Goal: Task Accomplishment & Management: Use online tool/utility

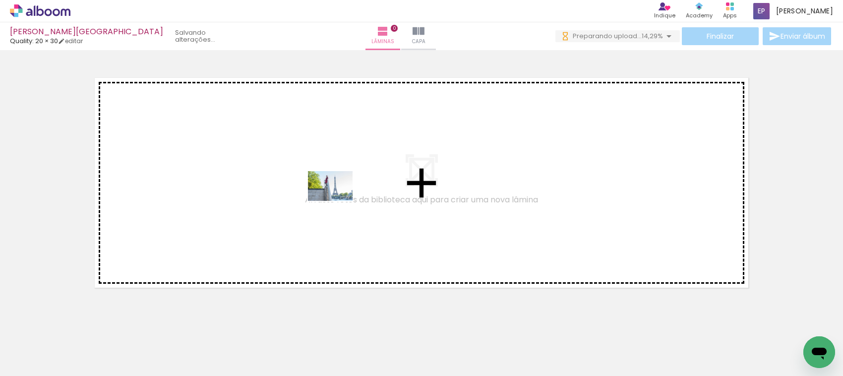
drag, startPoint x: 208, startPoint y: 341, endPoint x: 338, endPoint y: 201, distance: 190.9
click at [338, 201] on quentale-workspace at bounding box center [421, 188] width 843 height 376
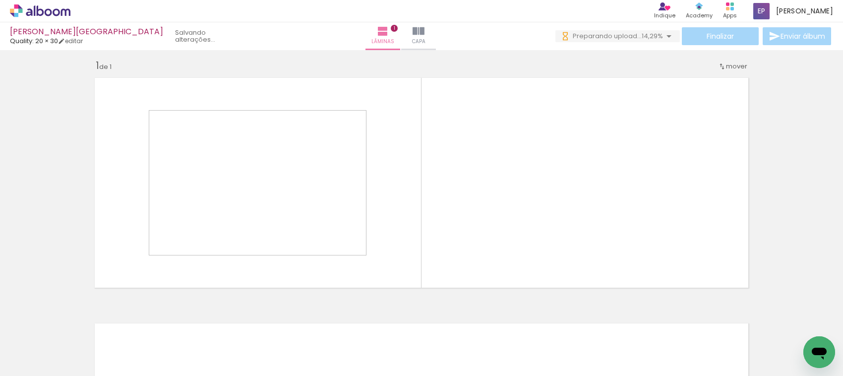
scroll to position [6, 0]
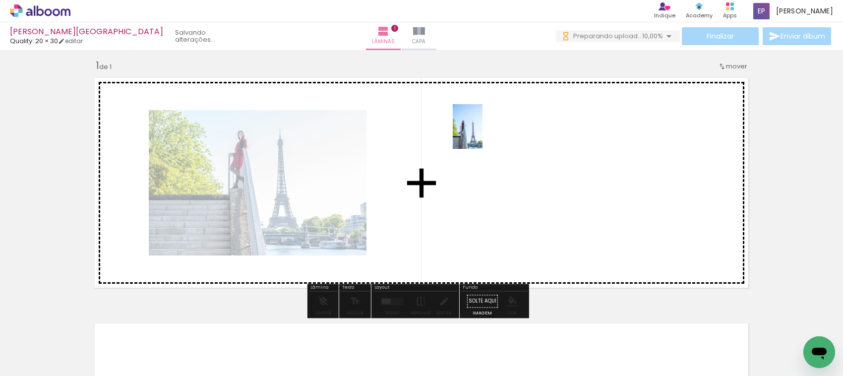
drag, startPoint x: 164, startPoint y: 347, endPoint x: 482, endPoint y: 134, distance: 383.1
click at [482, 134] on quentale-workspace at bounding box center [421, 188] width 843 height 376
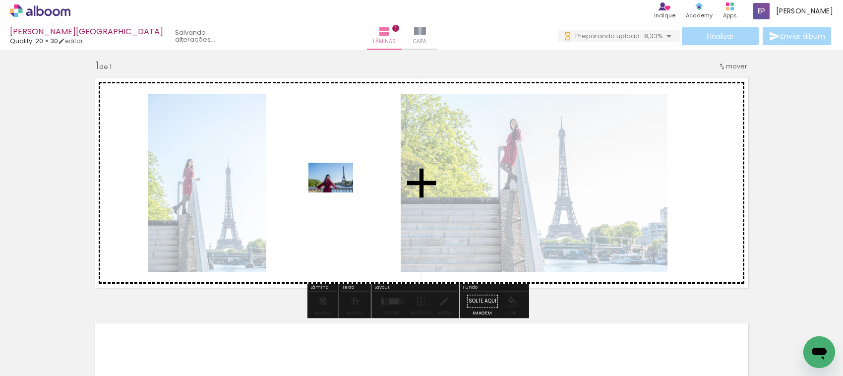
drag, startPoint x: 106, startPoint y: 350, endPoint x: 338, endPoint y: 192, distance: 281.0
click at [338, 192] on quentale-workspace at bounding box center [421, 188] width 843 height 376
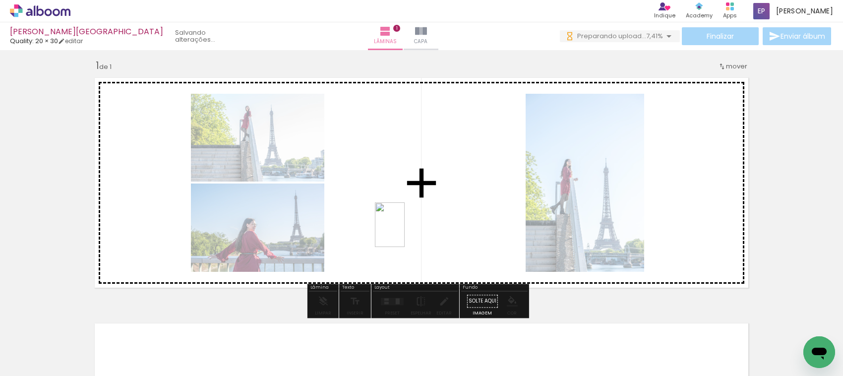
drag, startPoint x: 269, startPoint y: 354, endPoint x: 391, endPoint y: 289, distance: 137.5
click at [413, 217] on quentale-workspace at bounding box center [421, 188] width 843 height 376
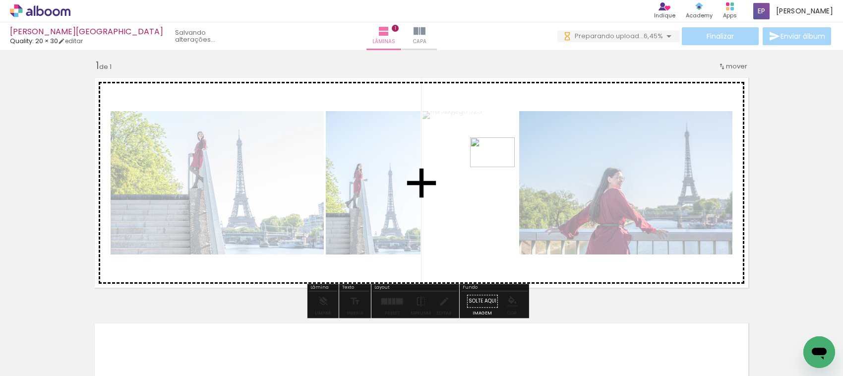
drag, startPoint x: 357, startPoint y: 303, endPoint x: 500, endPoint y: 167, distance: 197.1
click at [500, 167] on quentale-workspace at bounding box center [421, 188] width 843 height 376
drag, startPoint x: 270, startPoint y: 341, endPoint x: 408, endPoint y: 101, distance: 276.5
click at [408, 101] on quentale-workspace at bounding box center [421, 188] width 843 height 376
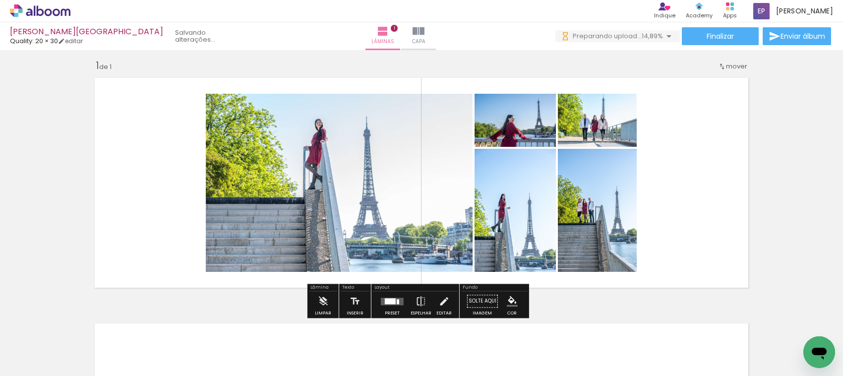
click at [388, 298] on quentale-layouter at bounding box center [392, 301] width 23 height 7
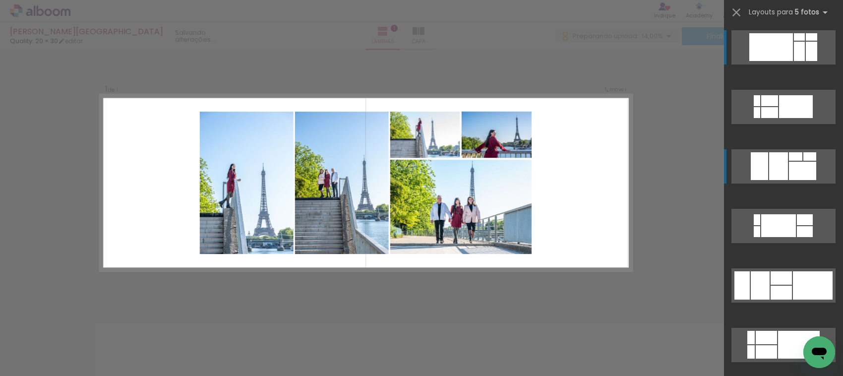
click at [783, 64] on quentale-layouter at bounding box center [783, 47] width 104 height 34
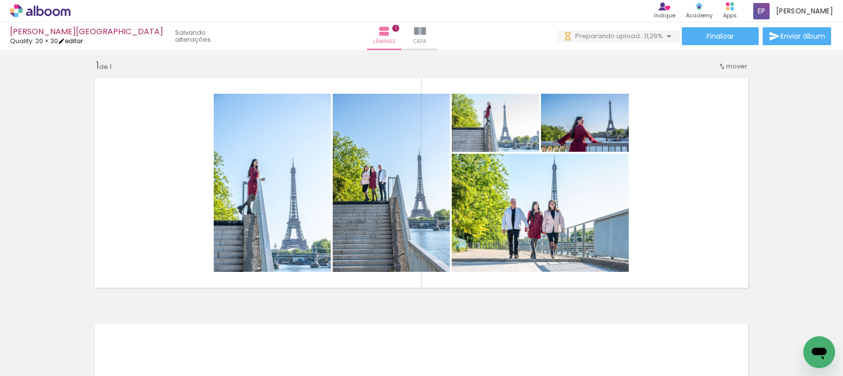
click at [83, 43] on link "editar" at bounding box center [70, 41] width 25 height 8
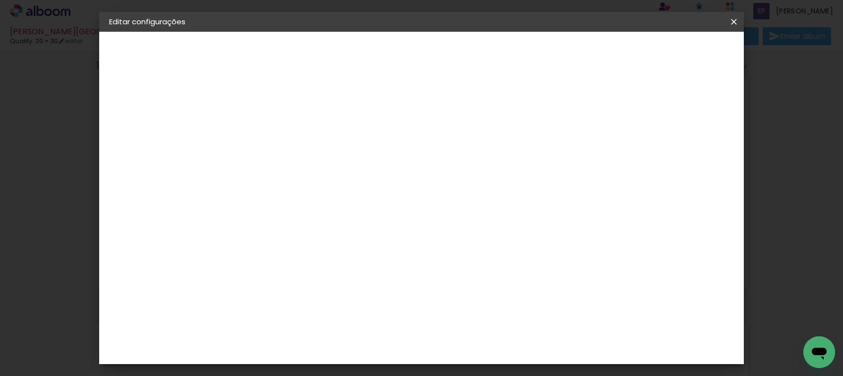
click at [614, 105] on div at bounding box center [609, 107] width 9 height 9
type paper-checkbox "on"
click at [582, 55] on paper-button "Voltar" at bounding box center [561, 52] width 40 height 17
click at [385, 57] on div "Voltar Avançar" at bounding box center [336, 52] width 99 height 17
click at [385, 50] on div "Voltar Avançar" at bounding box center [336, 52] width 99 height 17
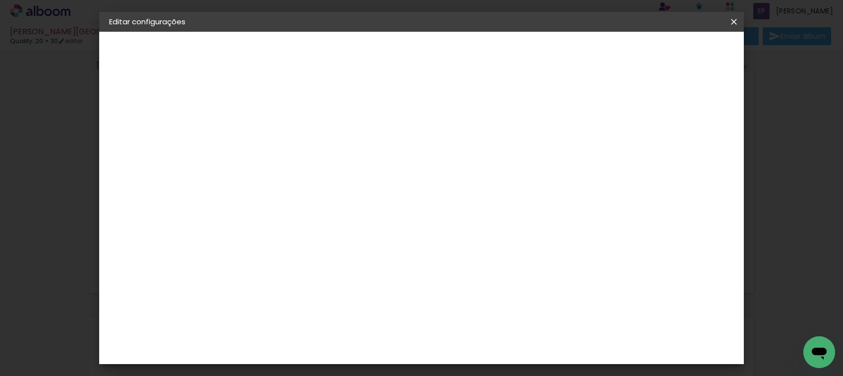
click at [735, 21] on iron-icon at bounding box center [734, 22] width 12 height 10
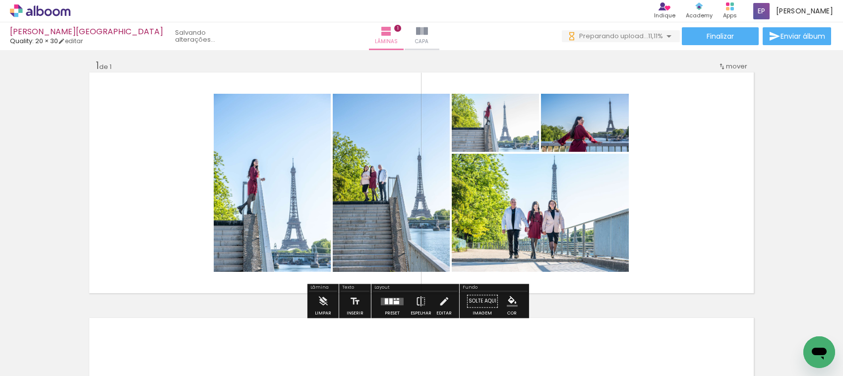
click at [382, 298] on quentale-layouter at bounding box center [392, 301] width 23 height 7
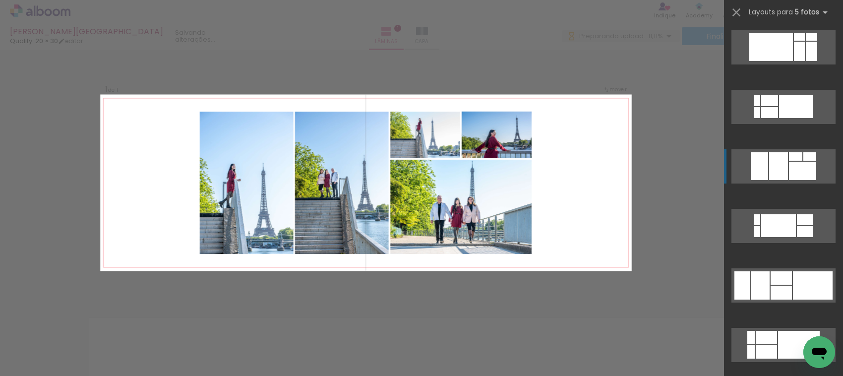
scroll to position [119, 0]
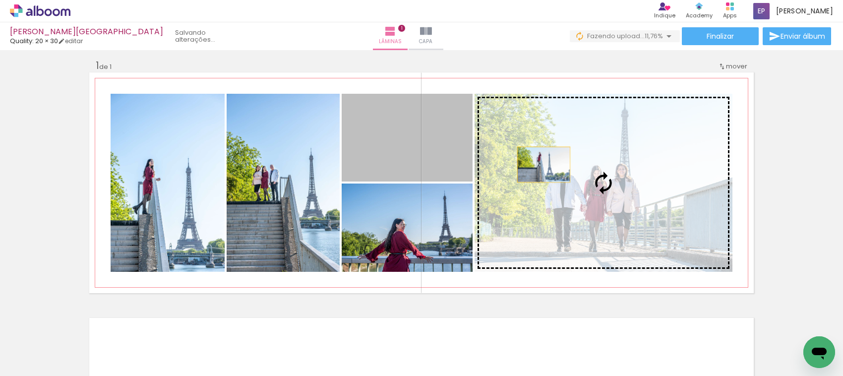
drag, startPoint x: 401, startPoint y: 134, endPoint x: 539, endPoint y: 164, distance: 141.6
click at [0, 0] on slot at bounding box center [0, 0] width 0 height 0
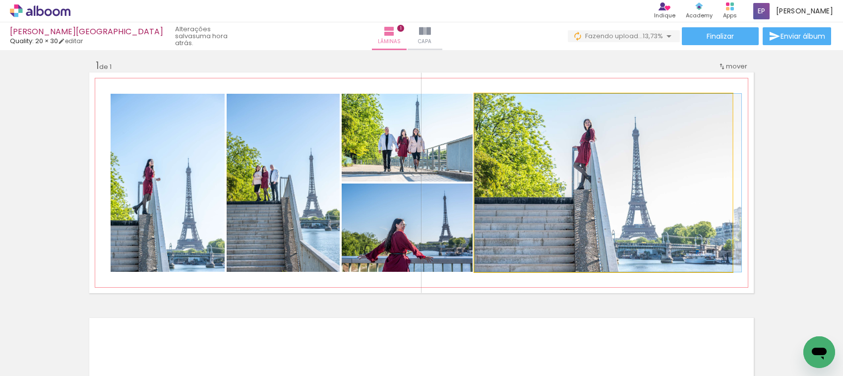
drag, startPoint x: 554, startPoint y: 171, endPoint x: 618, endPoint y: 172, distance: 63.5
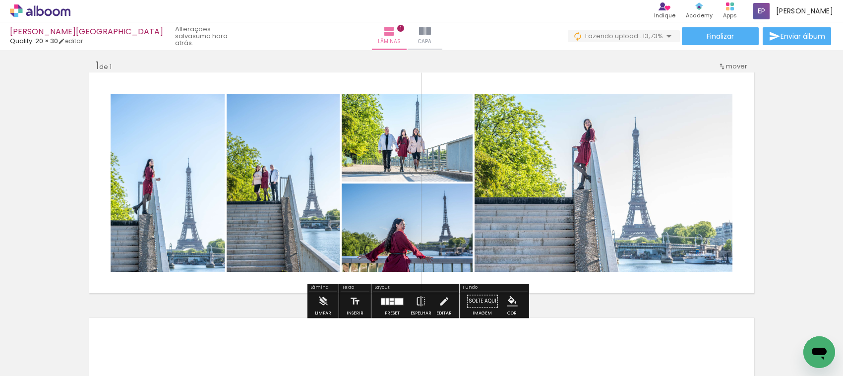
click at [390, 301] on div at bounding box center [392, 302] width 4 height 3
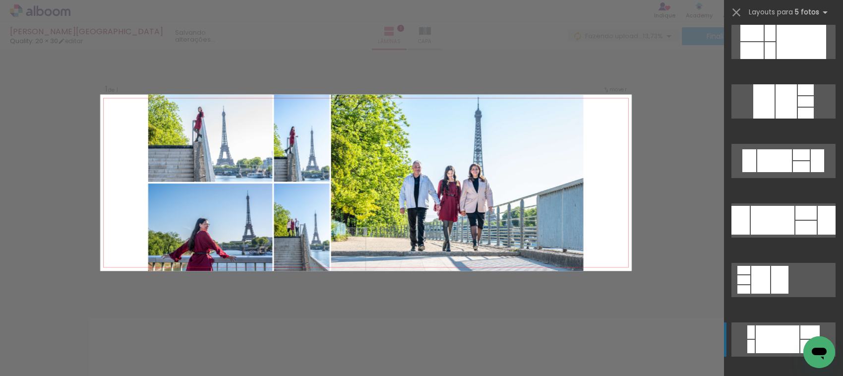
scroll to position [734, 0]
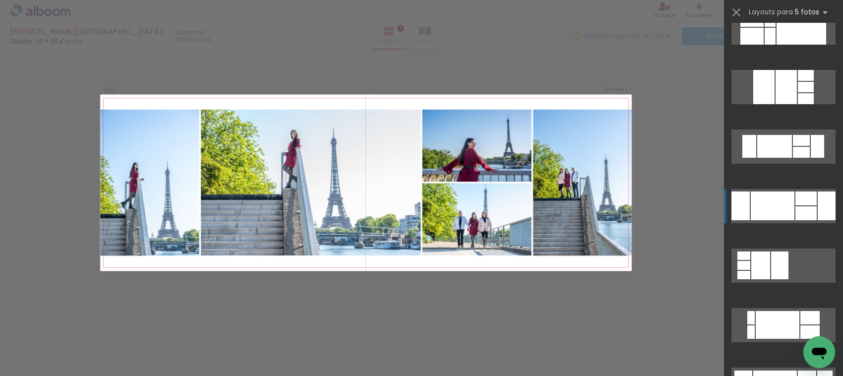
click at [775, 104] on div at bounding box center [785, 87] width 21 height 34
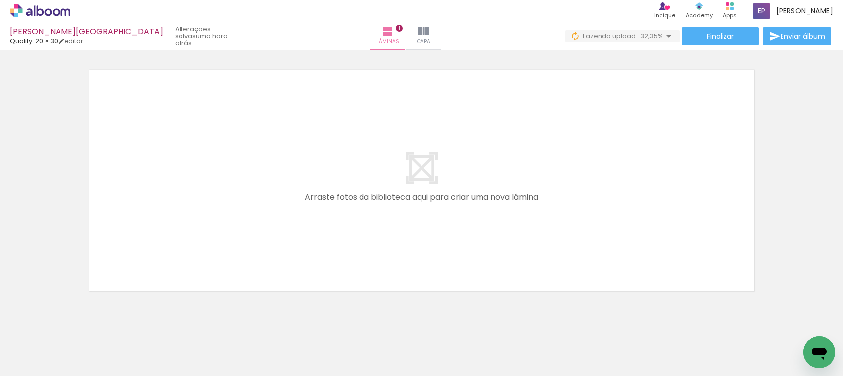
scroll to position [265, 0]
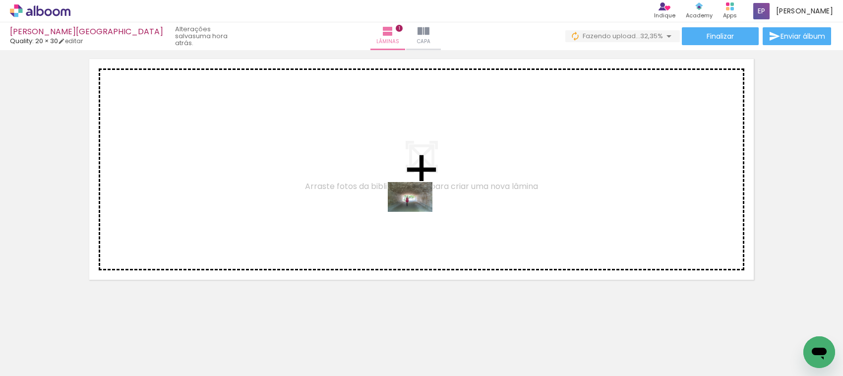
drag, startPoint x: 380, startPoint y: 343, endPoint x: 419, endPoint y: 206, distance: 142.3
click at [419, 206] on quentale-workspace at bounding box center [421, 188] width 843 height 376
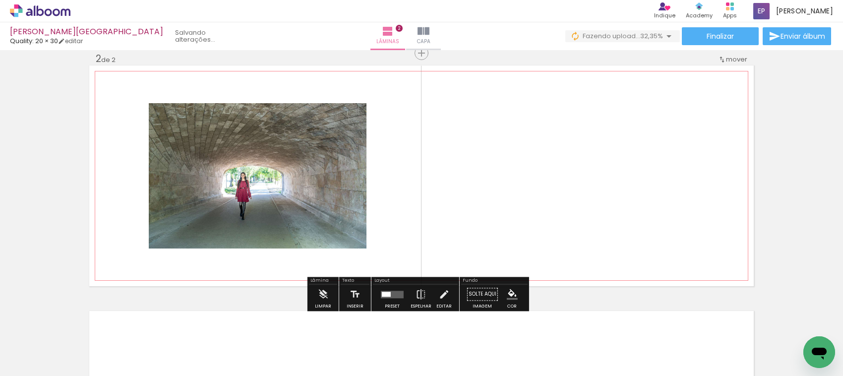
scroll to position [252, 0]
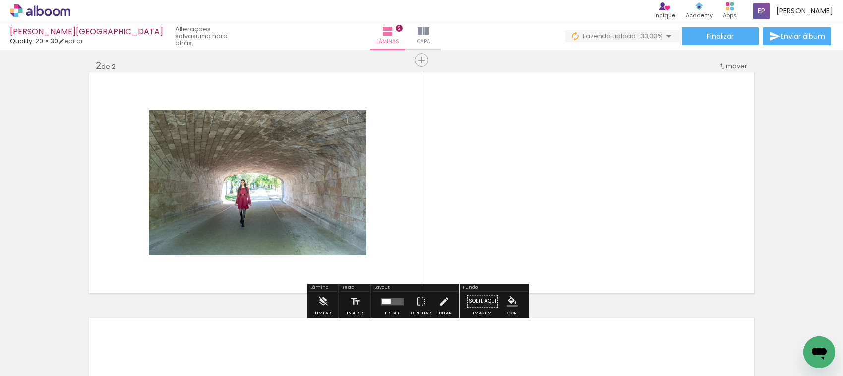
click at [393, 295] on div at bounding box center [392, 301] width 27 height 20
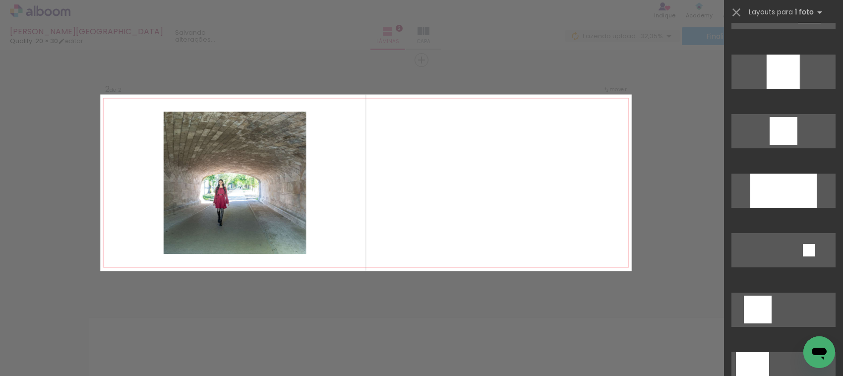
scroll to position [868, 0]
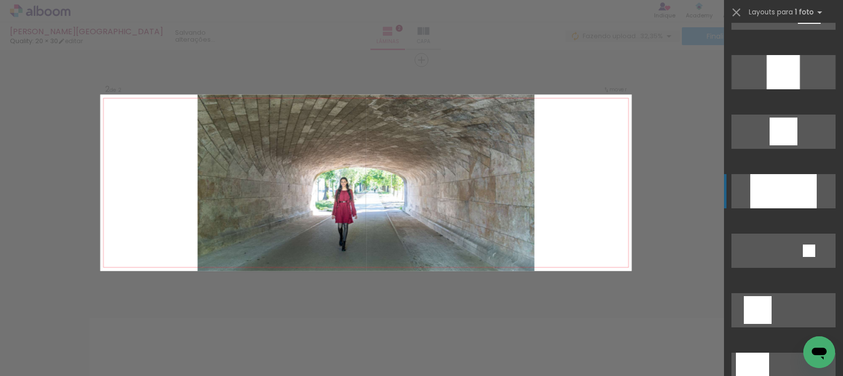
click at [767, 89] on div at bounding box center [783, 72] width 33 height 34
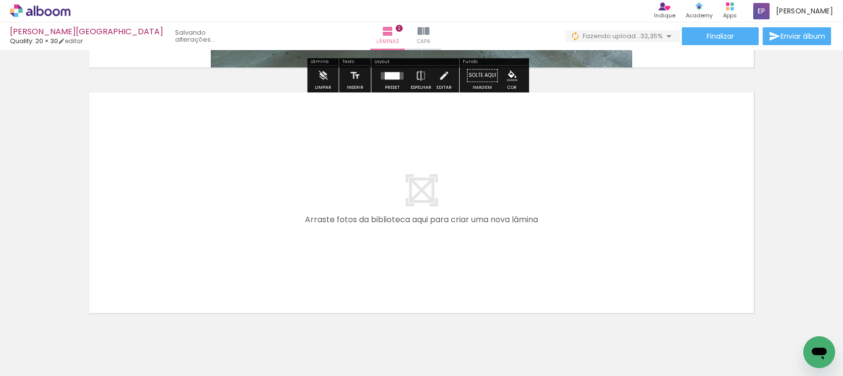
scroll to position [511, 0]
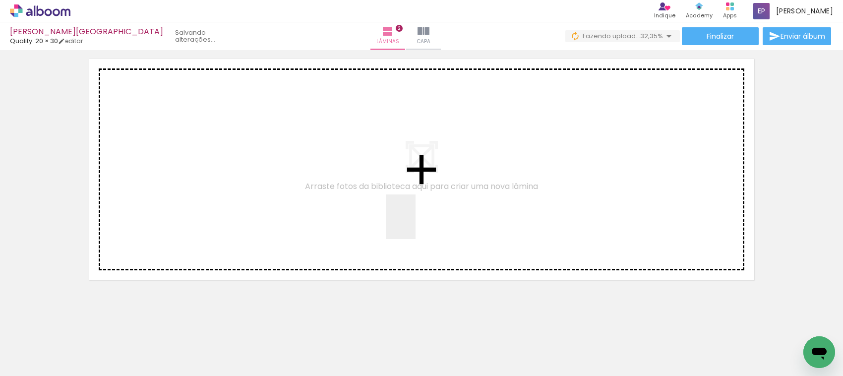
drag, startPoint x: 434, startPoint y: 355, endPoint x: 465, endPoint y: 318, distance: 47.9
click at [414, 217] on quentale-workspace at bounding box center [421, 188] width 843 height 376
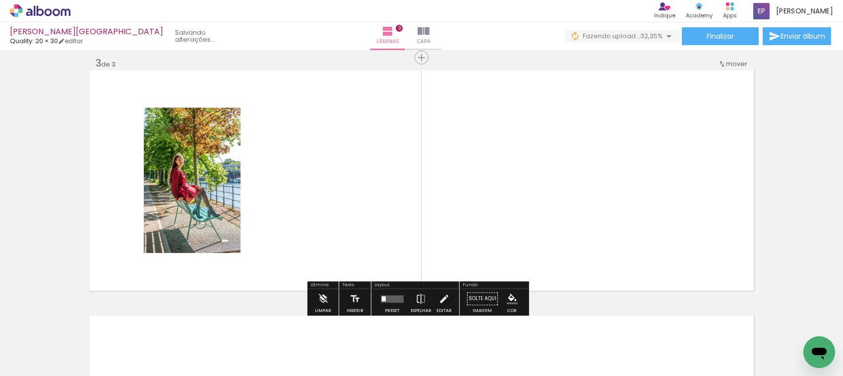
scroll to position [497, 0]
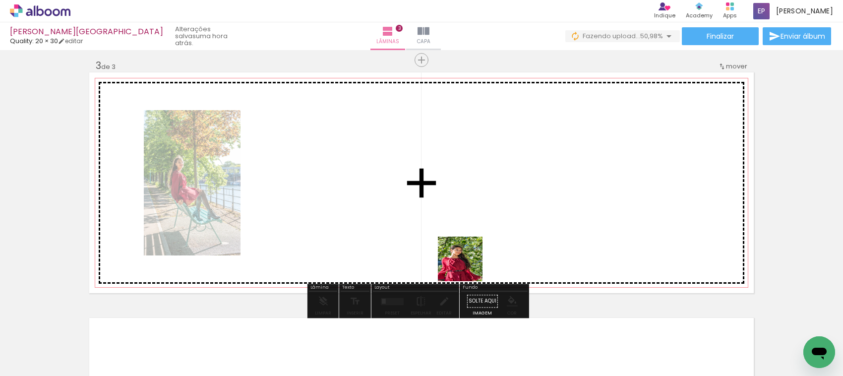
drag, startPoint x: 485, startPoint y: 350, endPoint x: 458, endPoint y: 232, distance: 121.1
click at [452, 215] on quentale-workspace at bounding box center [421, 188] width 843 height 376
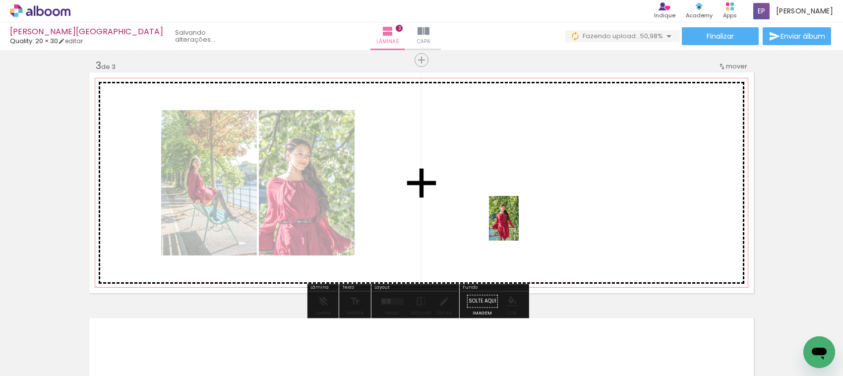
drag, startPoint x: 549, startPoint y: 341, endPoint x: 513, endPoint y: 218, distance: 127.6
click at [514, 219] on quentale-workspace at bounding box center [421, 188] width 843 height 376
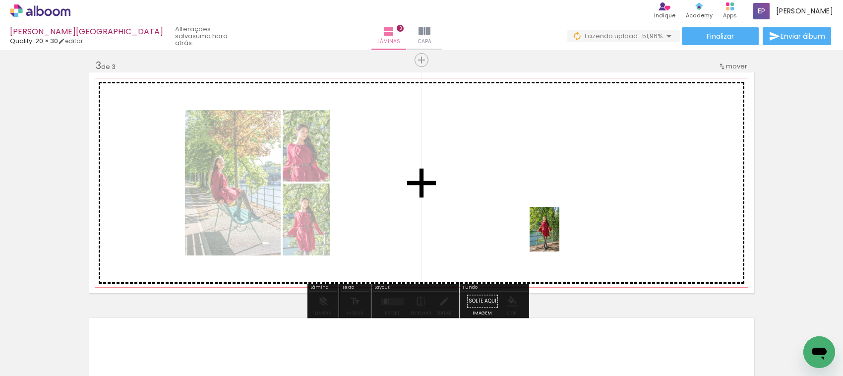
drag, startPoint x: 590, startPoint y: 341, endPoint x: 556, endPoint y: 268, distance: 80.3
click at [506, 200] on quentale-workspace at bounding box center [421, 188] width 843 height 376
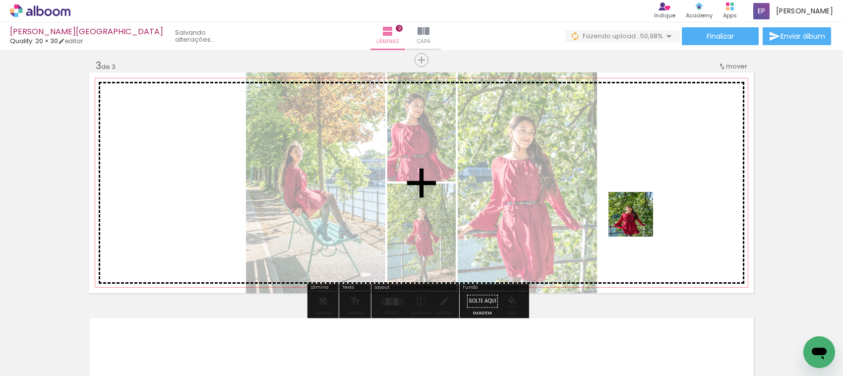
drag, startPoint x: 663, startPoint y: 333, endPoint x: 643, endPoint y: 236, distance: 99.2
click at [636, 216] on quentale-workspace at bounding box center [421, 188] width 843 height 376
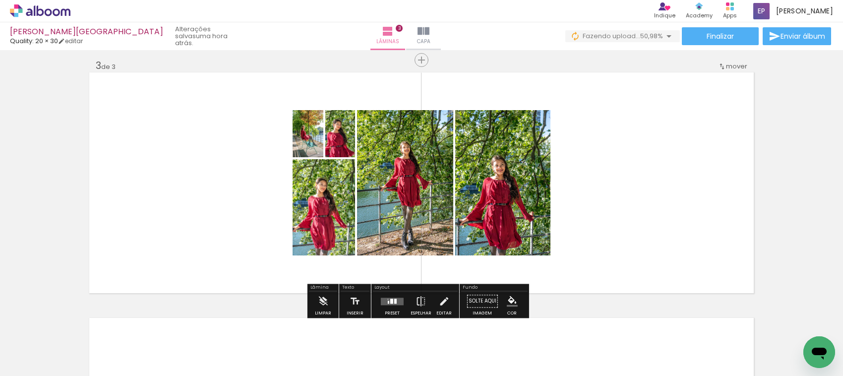
drag, startPoint x: 711, startPoint y: 358, endPoint x: 674, endPoint y: 214, distance: 149.2
click at [674, 214] on quentale-workspace at bounding box center [421, 188] width 843 height 376
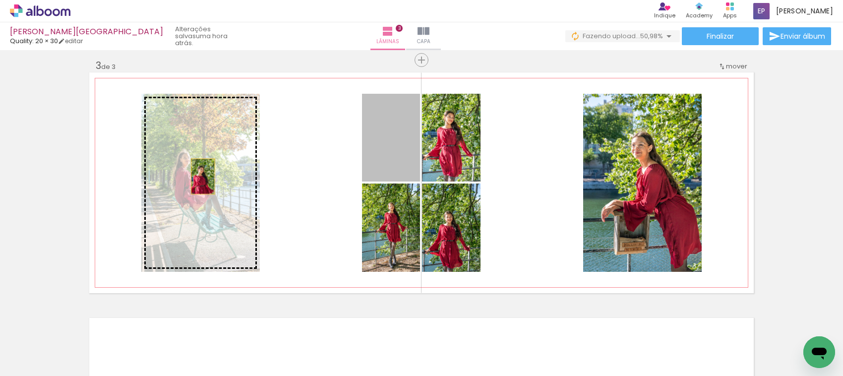
drag, startPoint x: 400, startPoint y: 147, endPoint x: 198, endPoint y: 176, distance: 203.4
click at [0, 0] on slot at bounding box center [0, 0] width 0 height 0
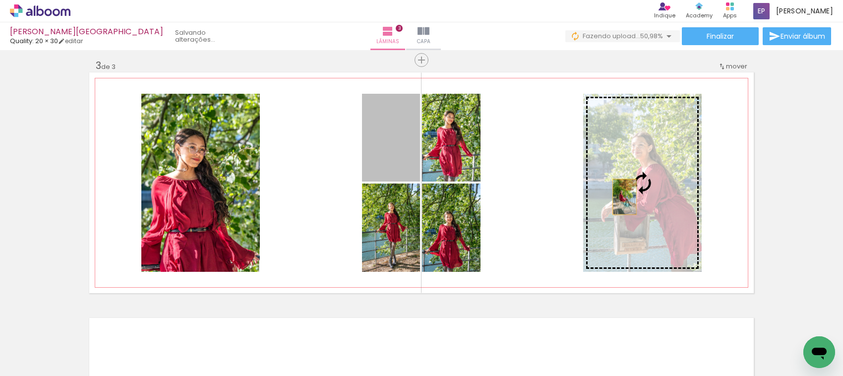
drag, startPoint x: 393, startPoint y: 157, endPoint x: 620, endPoint y: 196, distance: 230.4
click at [0, 0] on slot at bounding box center [0, 0] width 0 height 0
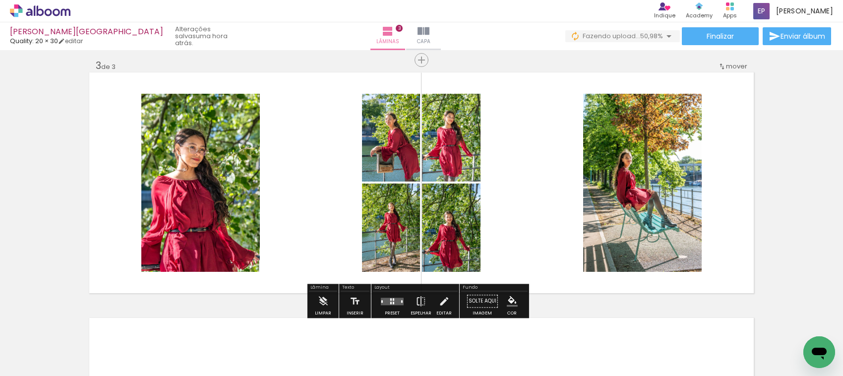
click at [389, 296] on div at bounding box center [392, 301] width 27 height 20
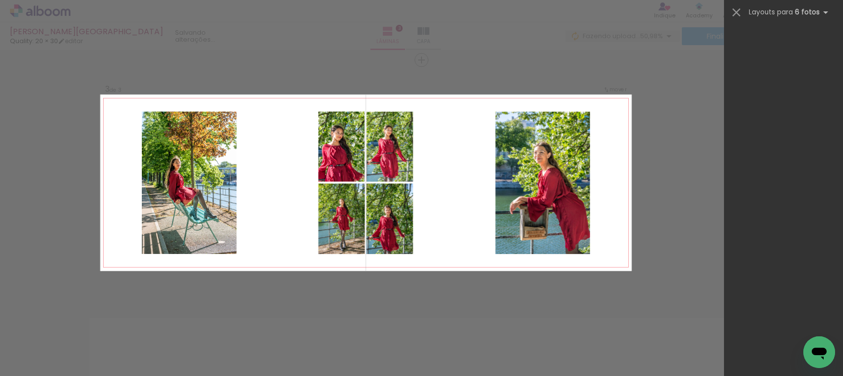
scroll to position [0, 0]
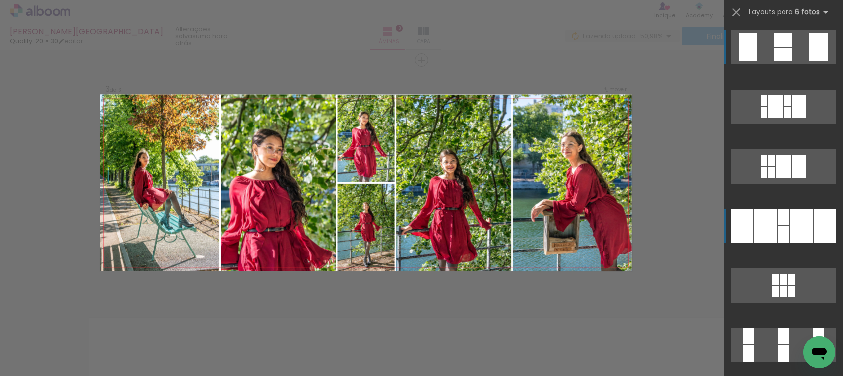
click at [806, 228] on div at bounding box center [801, 226] width 23 height 34
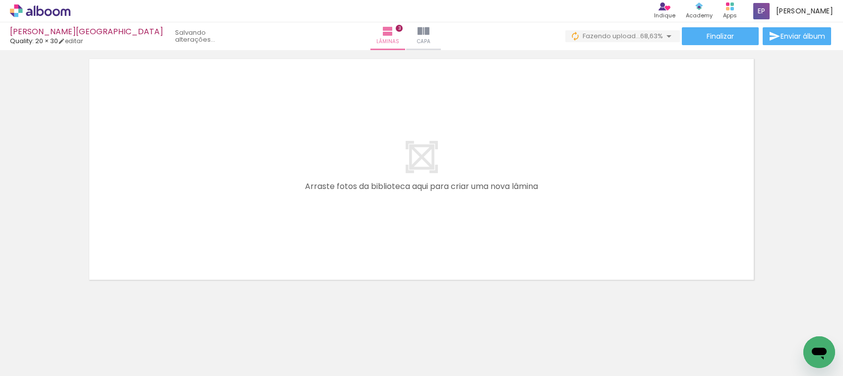
scroll to position [0, 461]
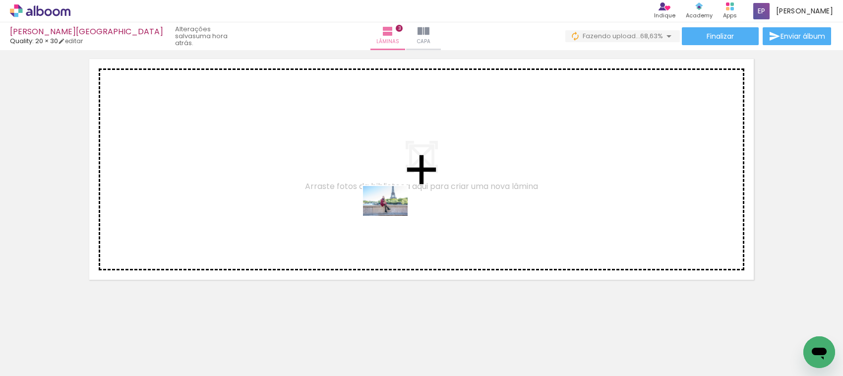
drag, startPoint x: 363, startPoint y: 347, endPoint x: 397, endPoint y: 207, distance: 144.3
click at [397, 207] on quentale-workspace at bounding box center [421, 188] width 843 height 376
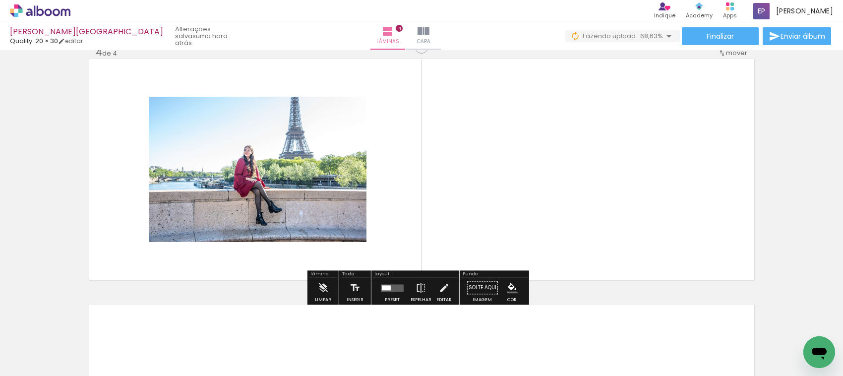
scroll to position [743, 0]
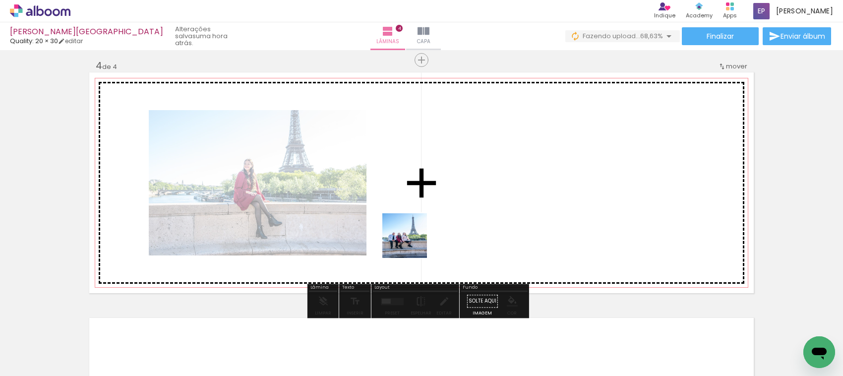
drag, startPoint x: 417, startPoint y: 337, endPoint x: 452, endPoint y: 327, distance: 36.6
click at [412, 220] on quentale-workspace at bounding box center [421, 188] width 843 height 376
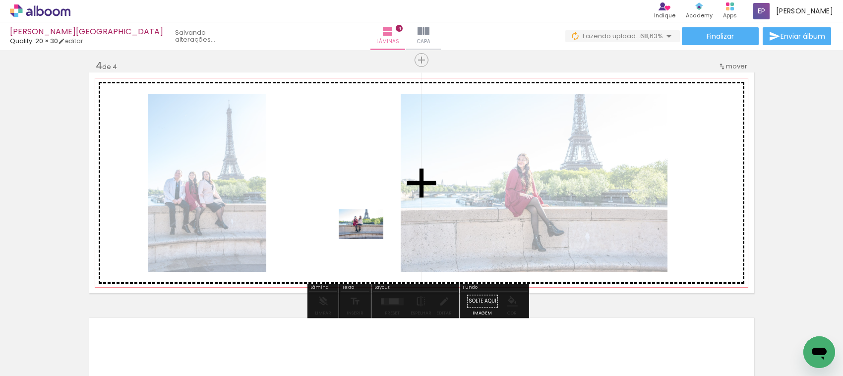
drag, startPoint x: 474, startPoint y: 358, endPoint x: 368, endPoint y: 239, distance: 158.8
click at [368, 239] on quentale-workspace at bounding box center [421, 188] width 843 height 376
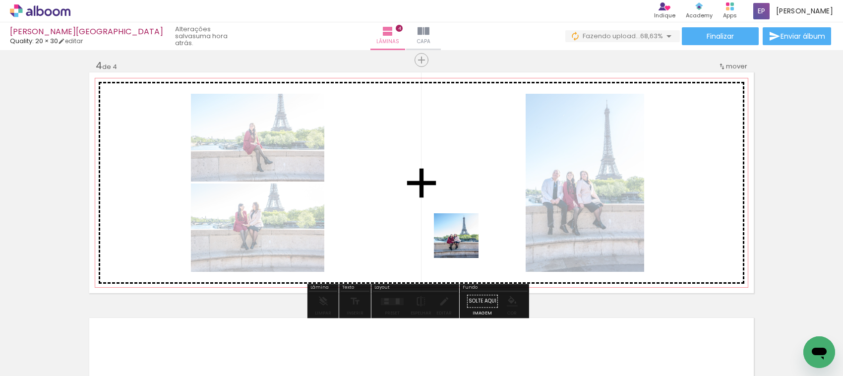
drag, startPoint x: 534, startPoint y: 353, endPoint x: 439, endPoint y: 215, distance: 167.5
click at [439, 215] on quentale-workspace at bounding box center [421, 188] width 843 height 376
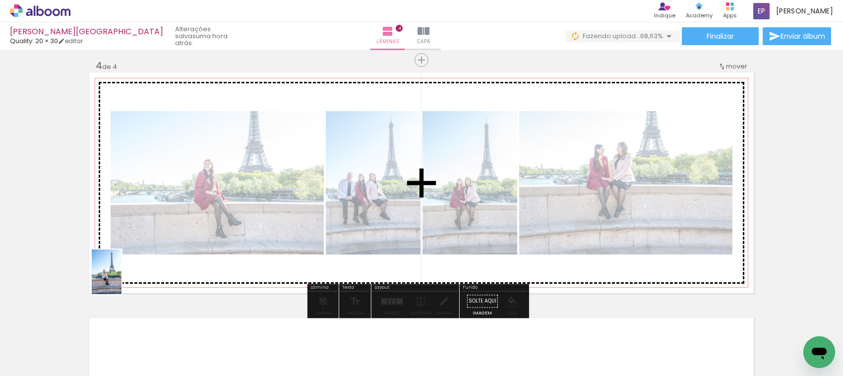
drag, startPoint x: 589, startPoint y: 347, endPoint x: 121, endPoint y: 279, distance: 472.5
click at [121, 279] on quentale-workspace at bounding box center [421, 188] width 843 height 376
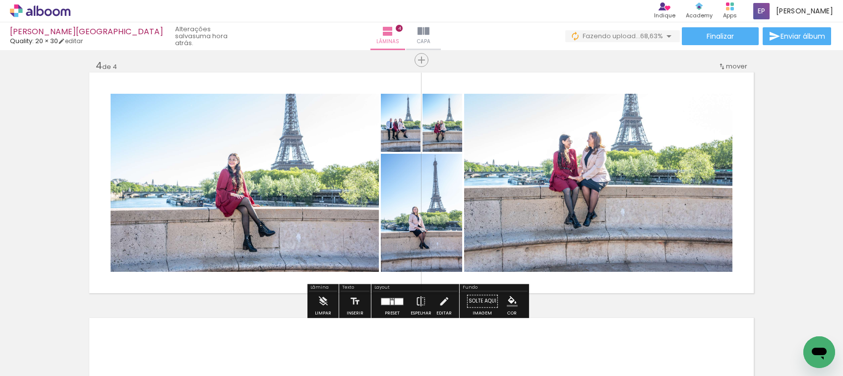
click at [391, 300] on div at bounding box center [392, 302] width 3 height 4
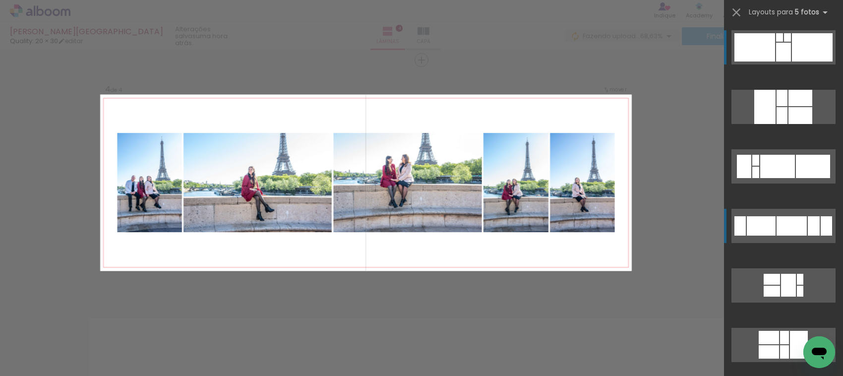
click at [796, 228] on div at bounding box center [791, 225] width 30 height 19
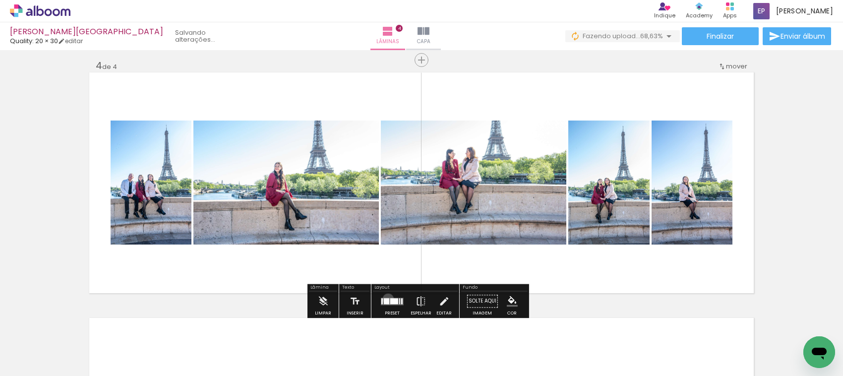
click at [386, 298] on div at bounding box center [386, 301] width 5 height 6
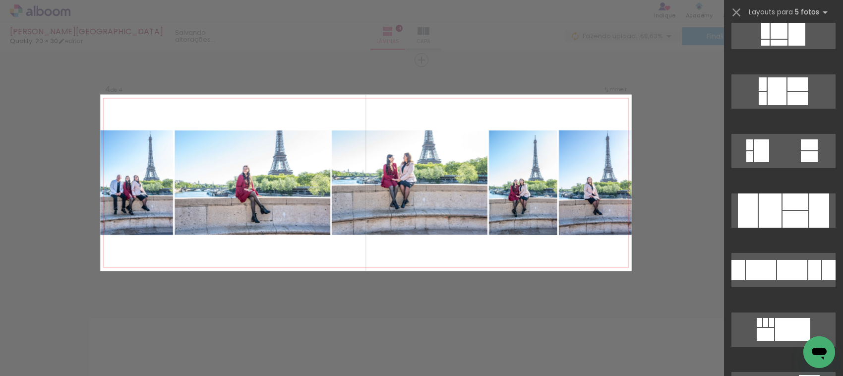
scroll to position [612, 0]
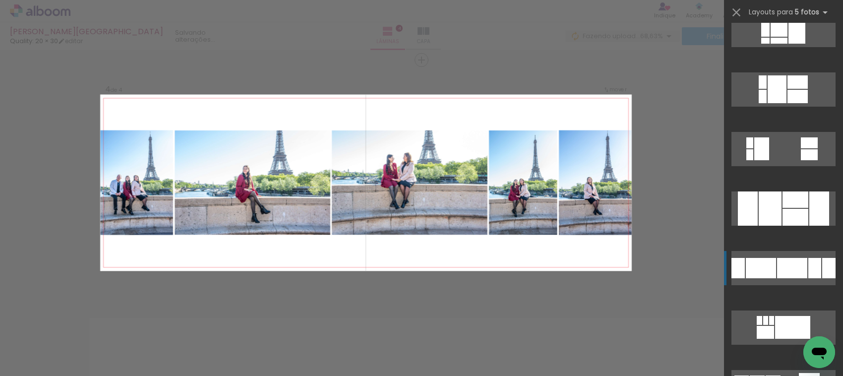
click at [786, 208] on div at bounding box center [795, 199] width 26 height 16
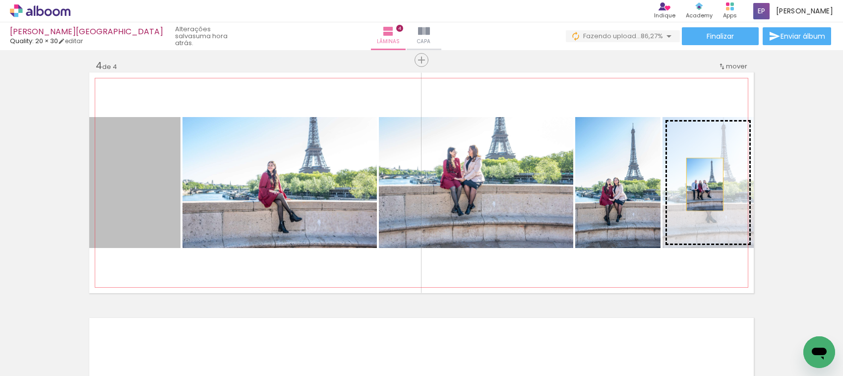
drag, startPoint x: 142, startPoint y: 199, endPoint x: 700, endPoint y: 184, distance: 558.5
click at [0, 0] on slot at bounding box center [0, 0] width 0 height 0
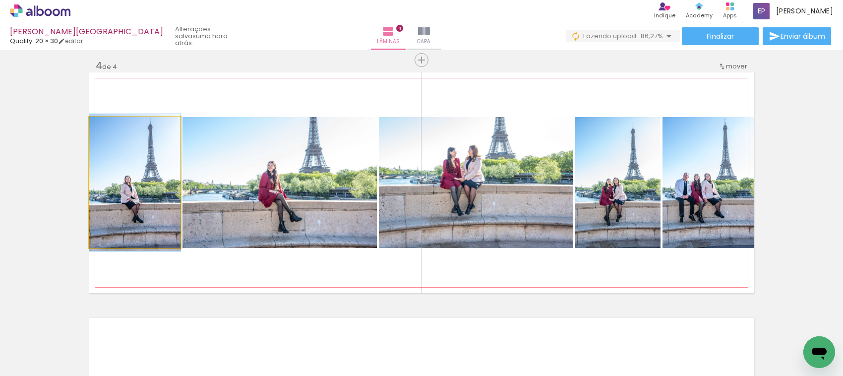
click at [145, 181] on quentale-photo at bounding box center [134, 182] width 91 height 131
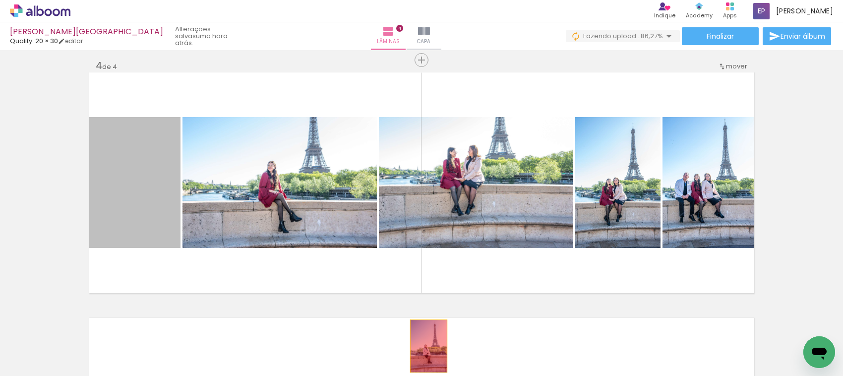
drag, startPoint x: 145, startPoint y: 181, endPoint x: 424, endPoint y: 346, distance: 323.7
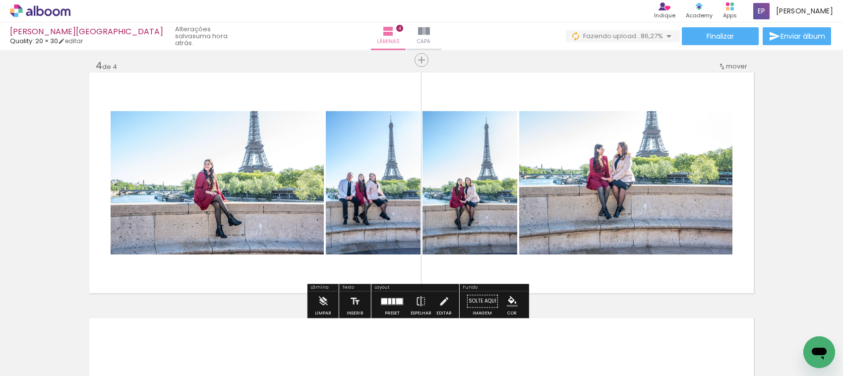
click at [381, 300] on quentale-layouter at bounding box center [392, 301] width 23 height 7
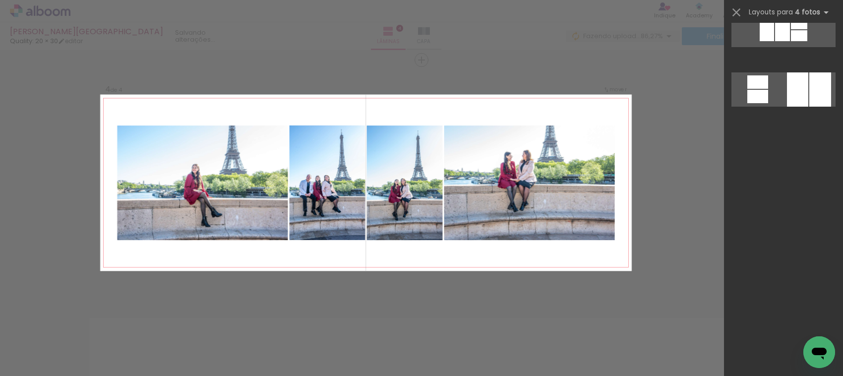
scroll to position [0, 0]
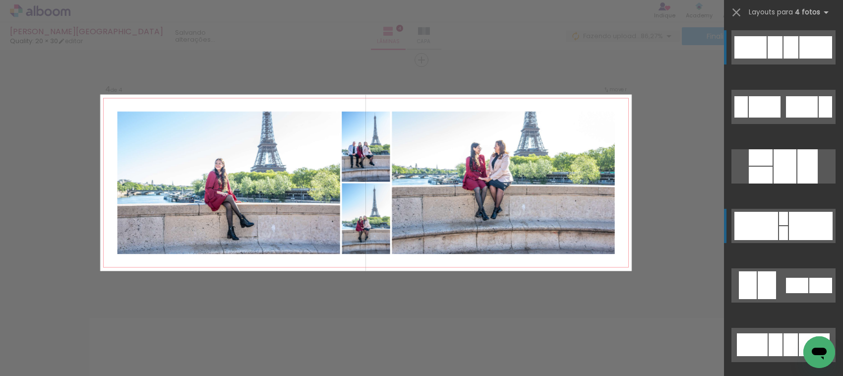
click at [748, 118] on div at bounding box center [740, 106] width 13 height 21
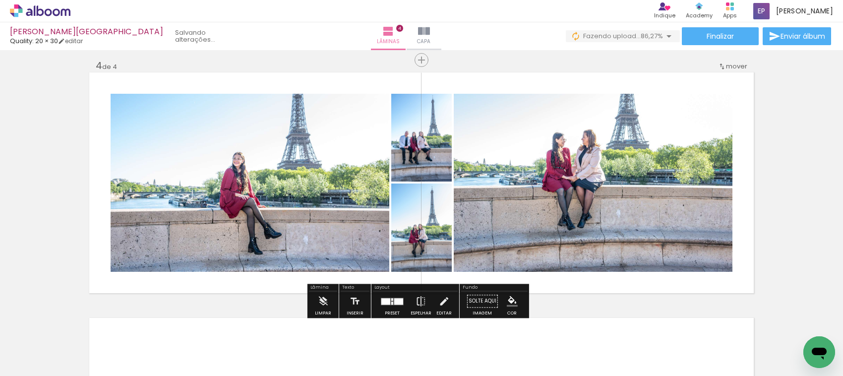
click at [391, 298] on div at bounding box center [392, 299] width 2 height 2
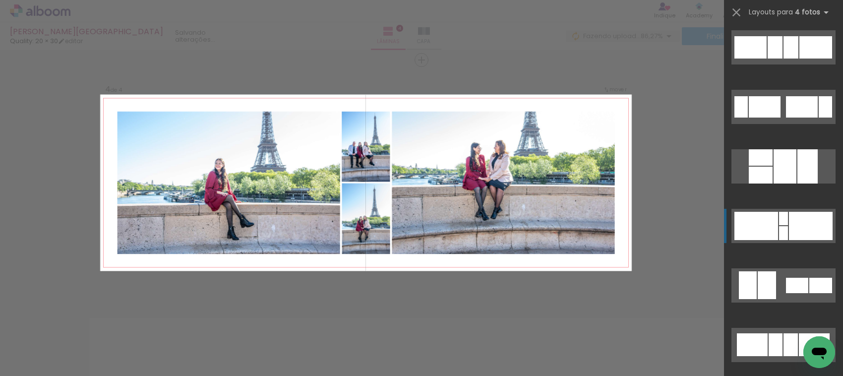
scroll to position [179, 0]
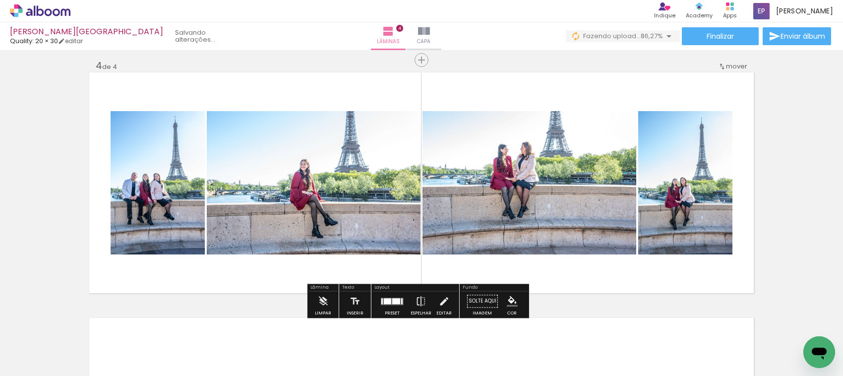
click at [392, 300] on div at bounding box center [396, 301] width 8 height 6
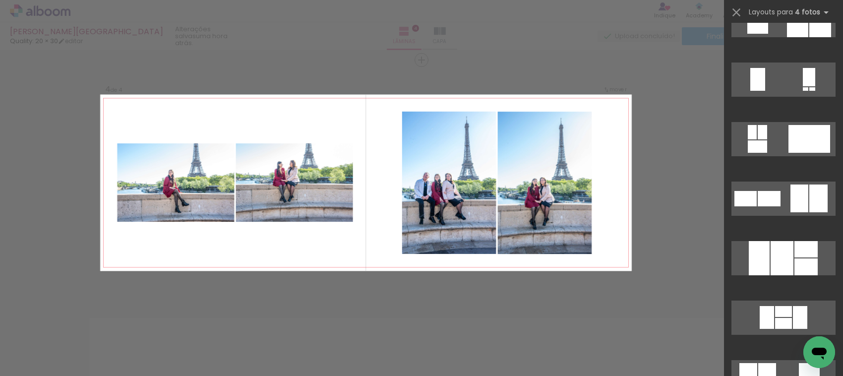
scroll to position [729, 0]
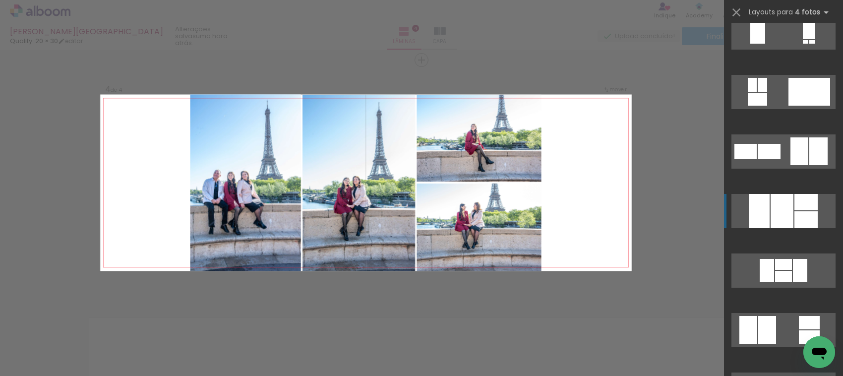
click at [778, 216] on div at bounding box center [782, 211] width 23 height 34
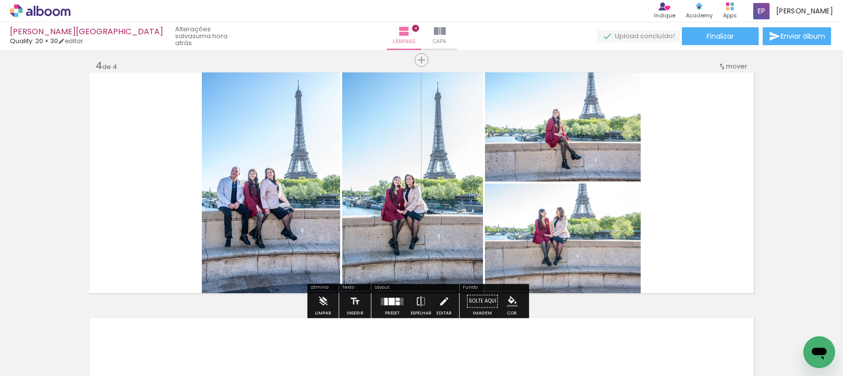
click at [390, 301] on div at bounding box center [392, 301] width 6 height 7
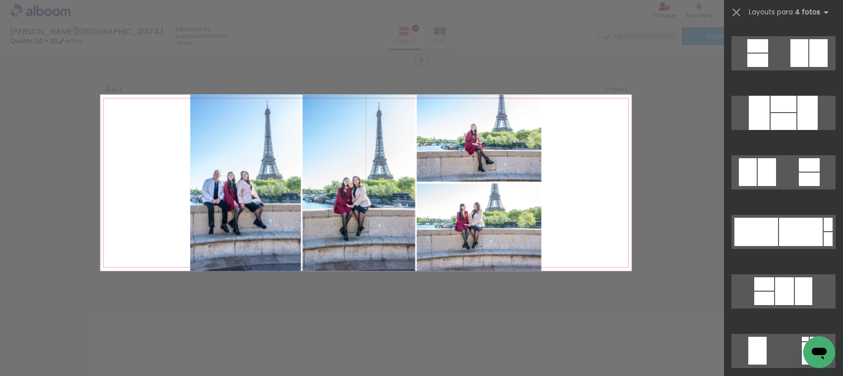
scroll to position [1202, 0]
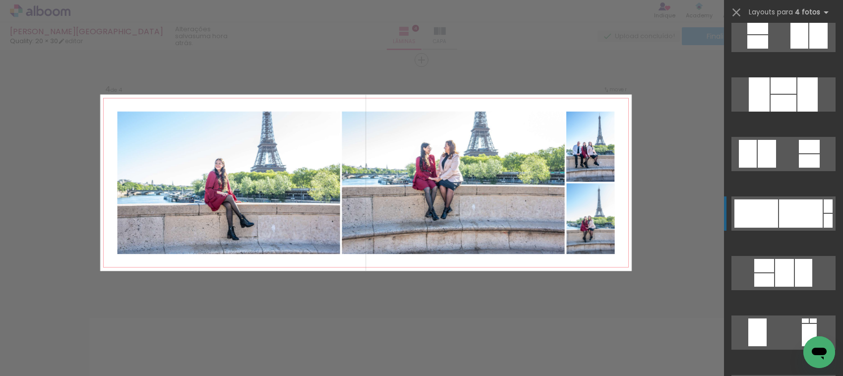
click at [759, 318] on div at bounding box center [757, 332] width 18 height 28
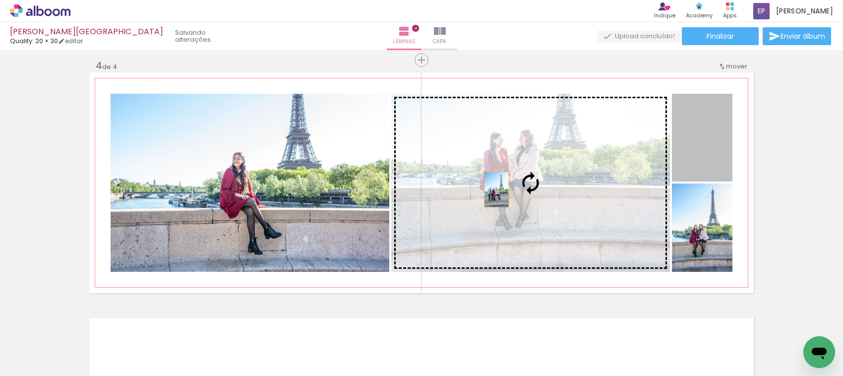
drag, startPoint x: 693, startPoint y: 142, endPoint x: 492, endPoint y: 189, distance: 206.3
click at [0, 0] on slot at bounding box center [0, 0] width 0 height 0
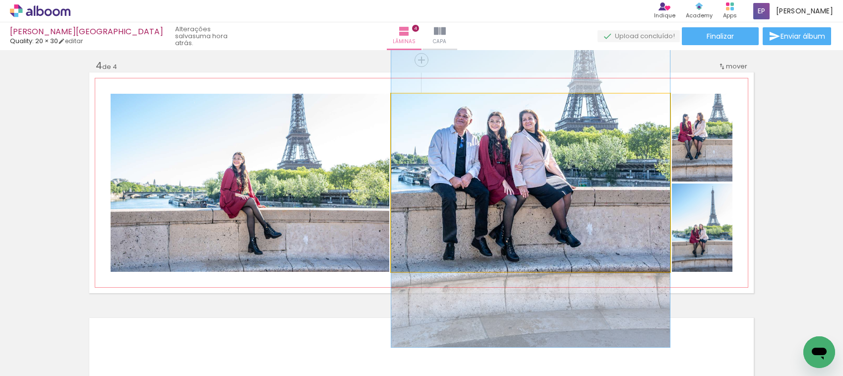
drag, startPoint x: 517, startPoint y: 205, endPoint x: 523, endPoint y: 160, distance: 45.0
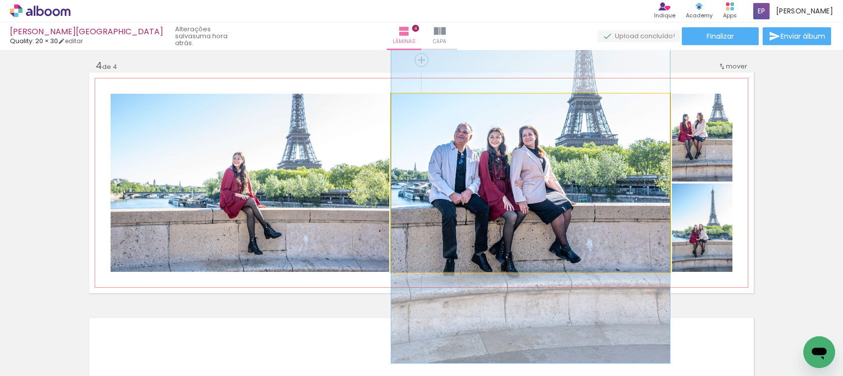
drag, startPoint x: 531, startPoint y: 186, endPoint x: 534, endPoint y: 202, distance: 16.1
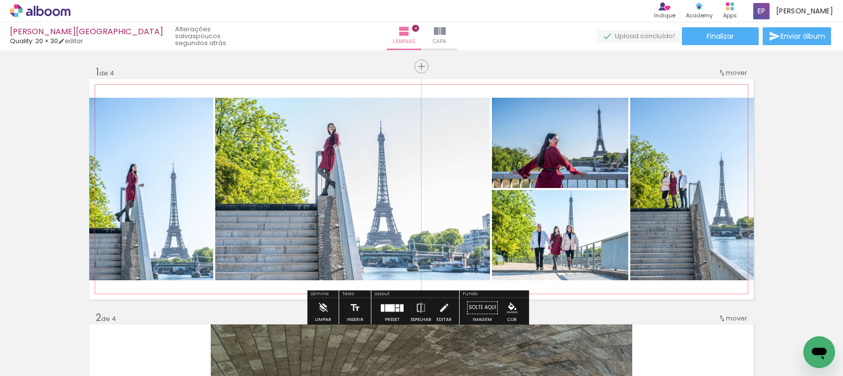
scroll to position [62, 0]
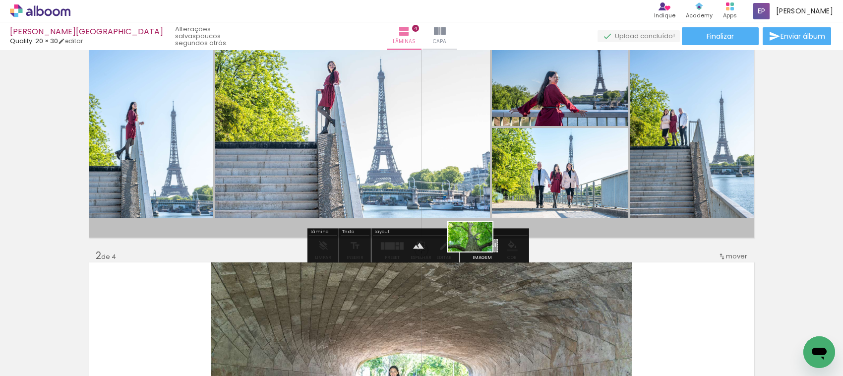
drag, startPoint x: 652, startPoint y: 347, endPoint x: 477, endPoint y: 251, distance: 199.0
click at [477, 251] on quentale-workspace at bounding box center [421, 188] width 843 height 376
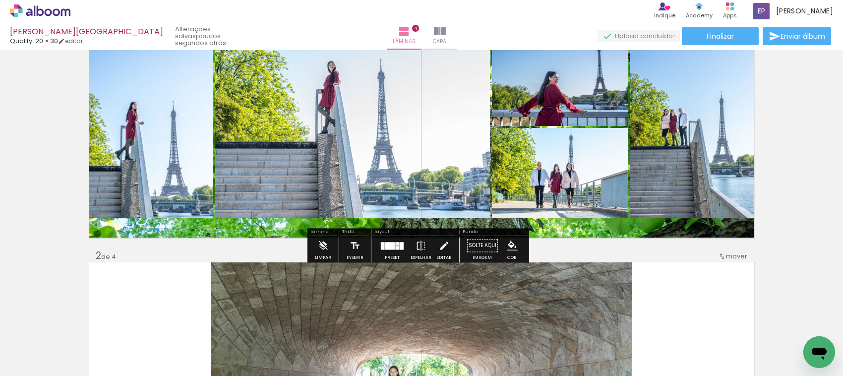
click at [563, 228] on quentale-layouter at bounding box center [421, 127] width 664 height 221
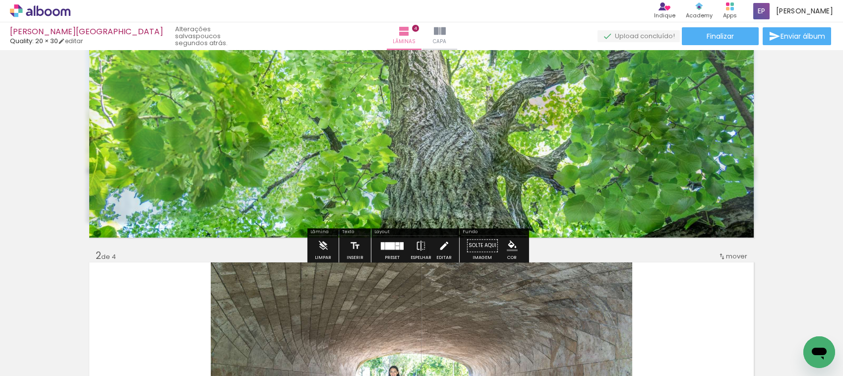
click at [443, 247] on iron-icon at bounding box center [443, 246] width 11 height 20
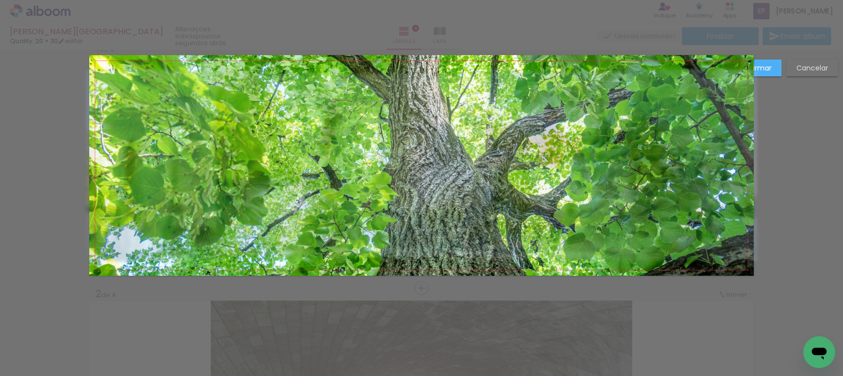
scroll to position [6, 0]
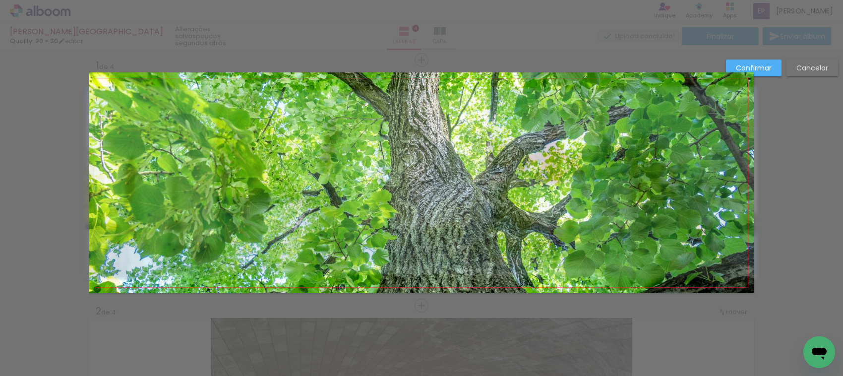
click at [596, 48] on div at bounding box center [421, 25] width 843 height 50
click at [641, 222] on quentale-photo at bounding box center [421, 182] width 664 height 221
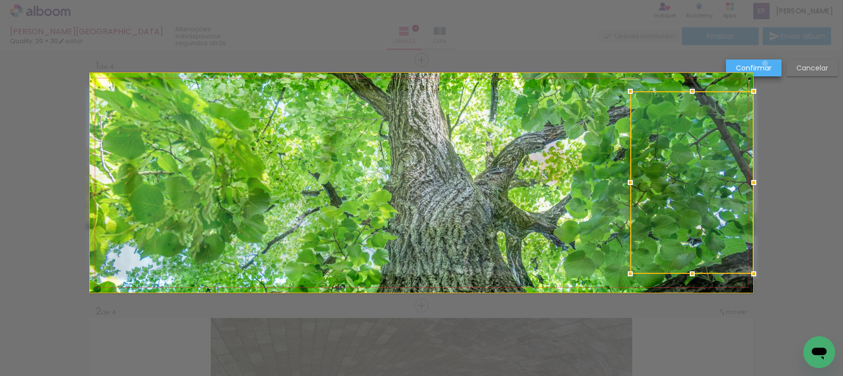
click at [0, 0] on slot "Confirmar" at bounding box center [0, 0] width 0 height 0
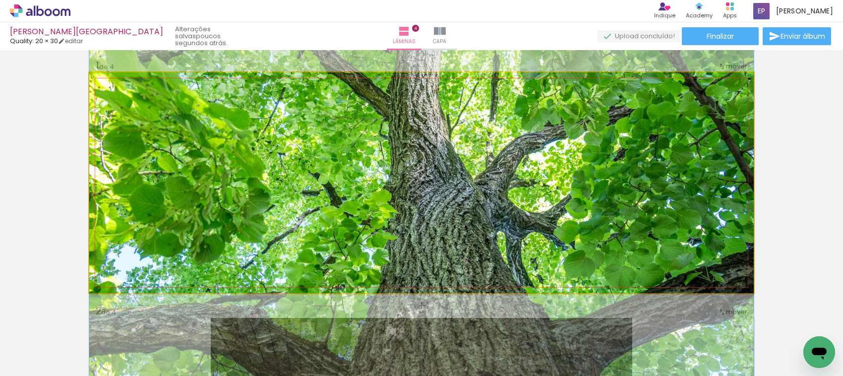
click at [584, 278] on quentale-layouter at bounding box center [421, 182] width 664 height 221
click at [595, 258] on quentale-photo at bounding box center [421, 182] width 664 height 221
click at [647, 184] on quentale-photo at bounding box center [421, 182] width 664 height 221
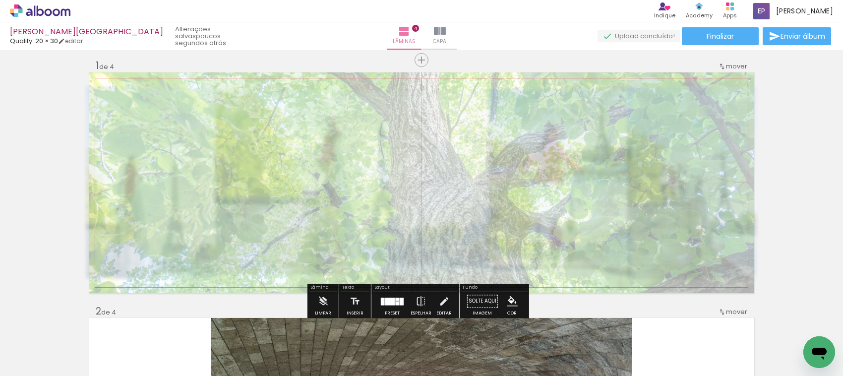
drag, startPoint x: 227, startPoint y: 97, endPoint x: 200, endPoint y: 99, distance: 26.8
type paper-slider "30"
click at [200, 99] on div at bounding box center [208, 98] width 16 height 16
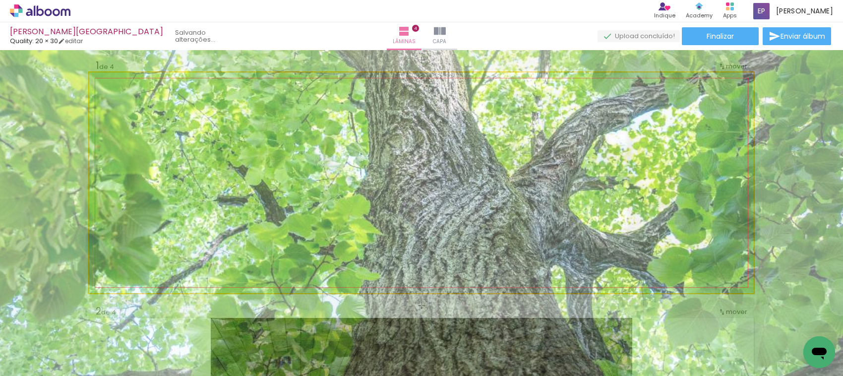
click at [151, 98] on div at bounding box center [146, 98] width 39 height 16
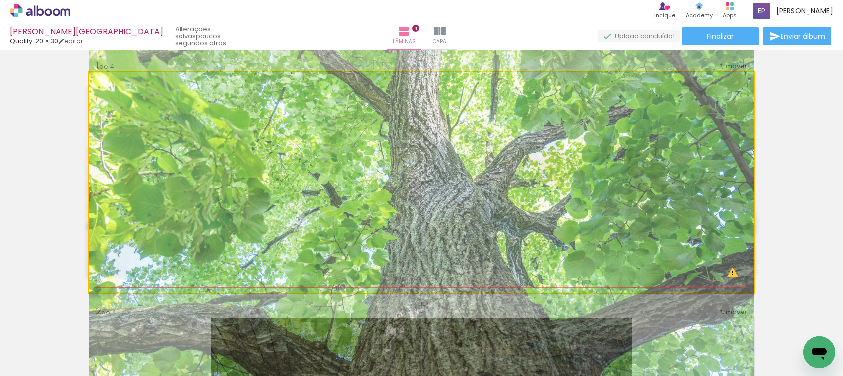
drag, startPoint x: 149, startPoint y: 98, endPoint x: 115, endPoint y: 100, distance: 34.3
type paper-slider "100"
click at [119, 100] on div at bounding box center [127, 98] width 16 height 16
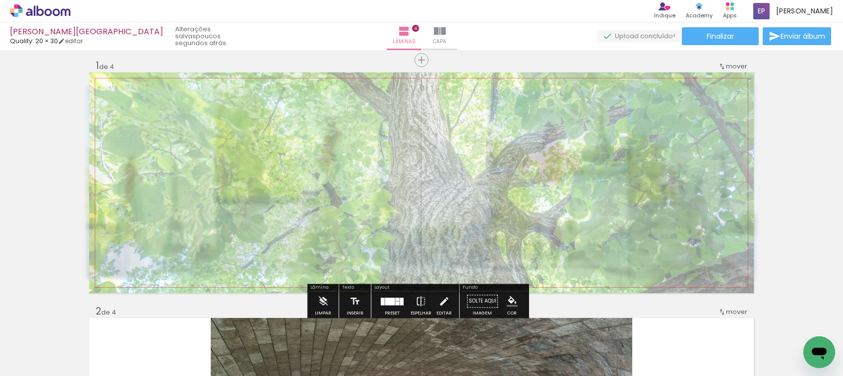
type paper-slider "40"
click at [209, 99] on div at bounding box center [212, 98] width 6 height 6
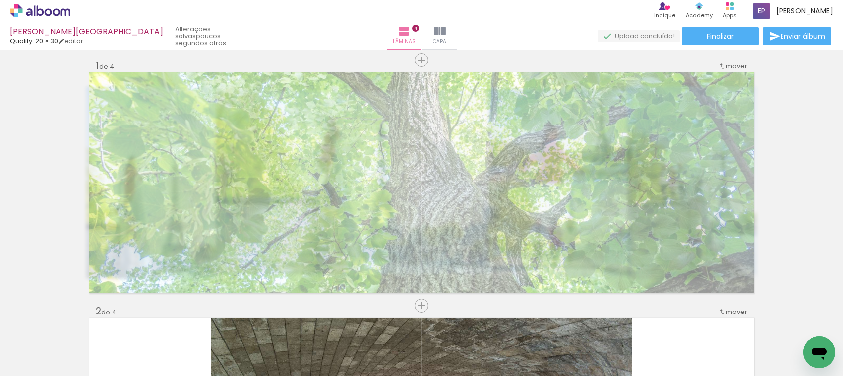
click at [561, 46] on div "Helena Paris Quality: 20 × 30 editar poucos segundos atrás. Lâminas 4 Capa Fina…" at bounding box center [421, 25] width 843 height 50
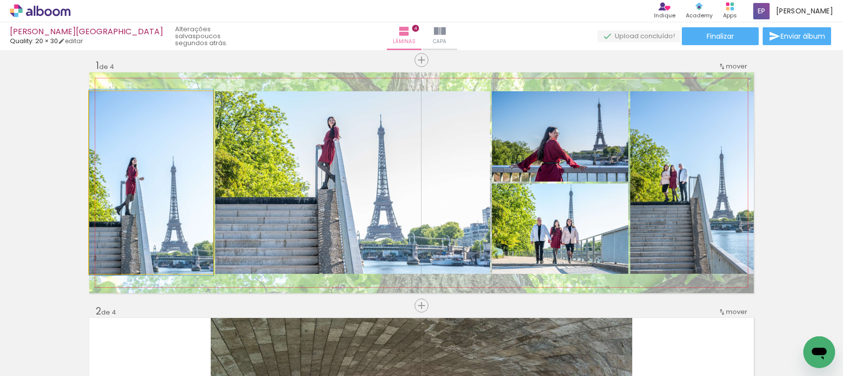
click at [178, 193] on quentale-photo at bounding box center [151, 182] width 124 height 182
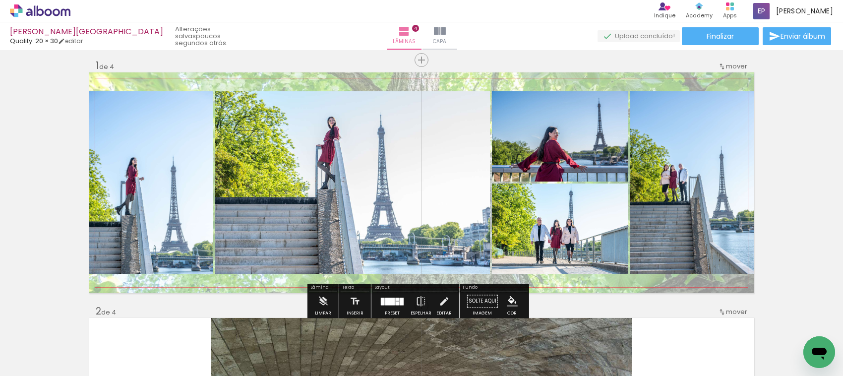
click at [184, 109] on paper-listbox at bounding box center [190, 132] width 18 height 47
click at [186, 135] on paper-item at bounding box center [190, 138] width 18 height 7
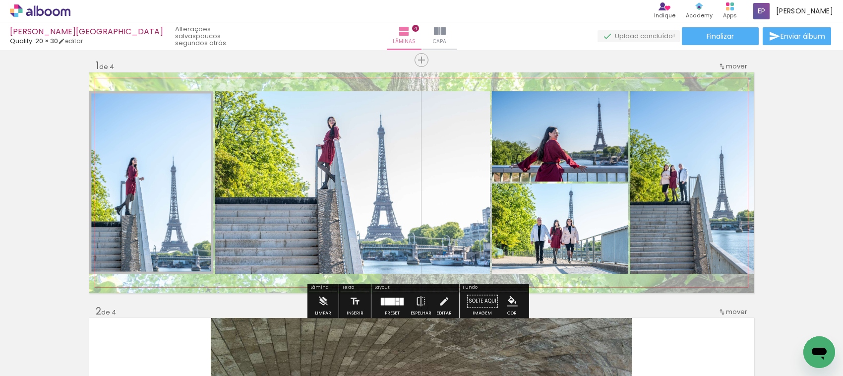
click at [179, 155] on quentale-photo at bounding box center [151, 182] width 124 height 182
click at [185, 98] on div at bounding box center [190, 102] width 12 height 10
click at [186, 118] on span at bounding box center [190, 118] width 10 height 2
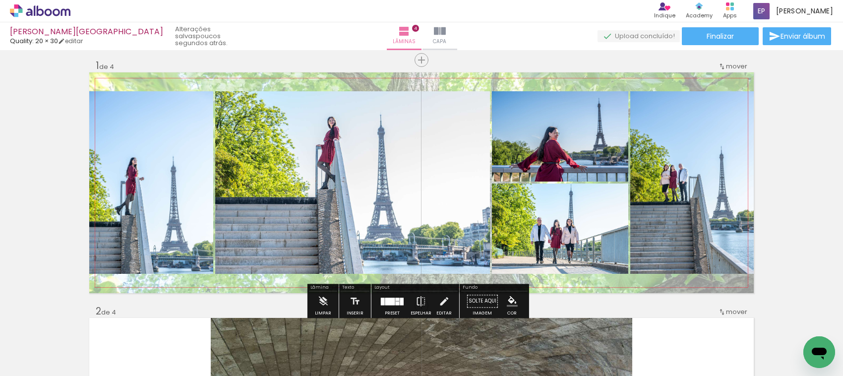
click at [180, 182] on quentale-photo at bounding box center [151, 182] width 124 height 182
click at [187, 108] on div "Largura Cor" at bounding box center [190, 101] width 18 height 15
click at [190, 124] on paper-item at bounding box center [190, 124] width 18 height 7
click at [190, 130] on paper-item at bounding box center [190, 131] width 18 height 7
click at [190, 124] on paper-item at bounding box center [190, 124] width 18 height 7
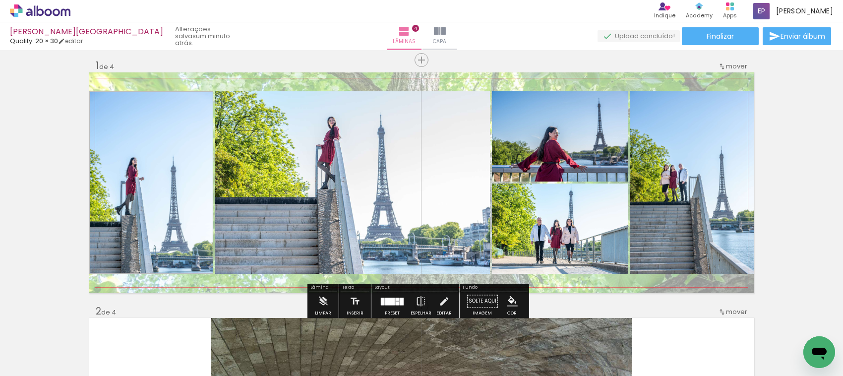
click at [314, 123] on paper-item at bounding box center [316, 124] width 18 height 7
click at [591, 123] on paper-item at bounding box center [593, 124] width 18 height 7
click at [591, 214] on paper-item at bounding box center [593, 217] width 18 height 7
click at [729, 122] on paper-item at bounding box center [731, 124] width 18 height 7
click at [724, 72] on div "mover" at bounding box center [732, 66] width 29 height 16
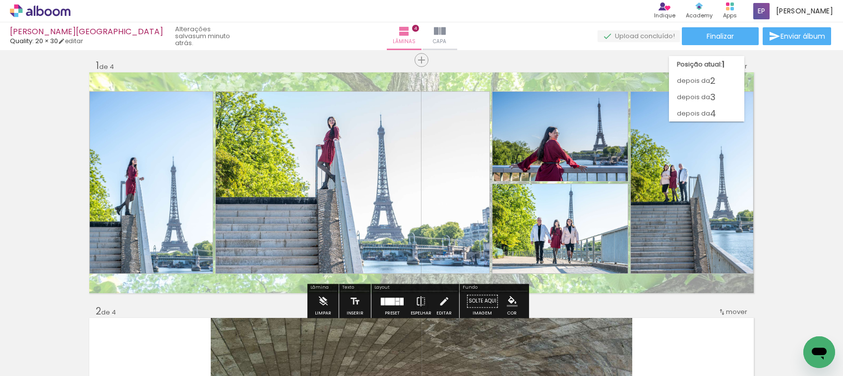
drag, startPoint x: 645, startPoint y: 289, endPoint x: 481, endPoint y: 305, distance: 163.9
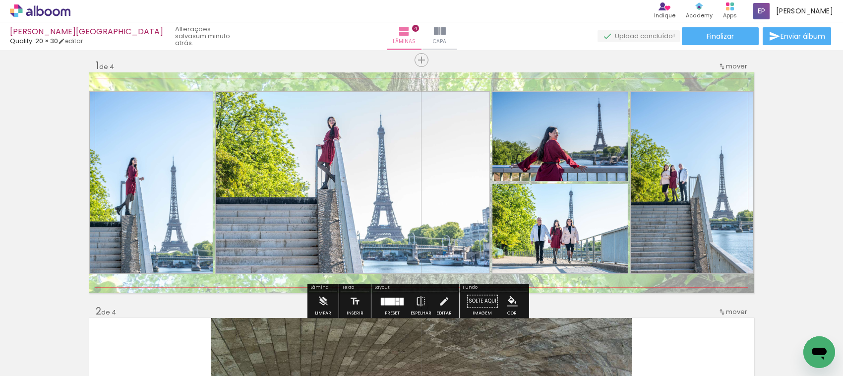
click at [624, 82] on quentale-layouter at bounding box center [421, 182] width 664 height 221
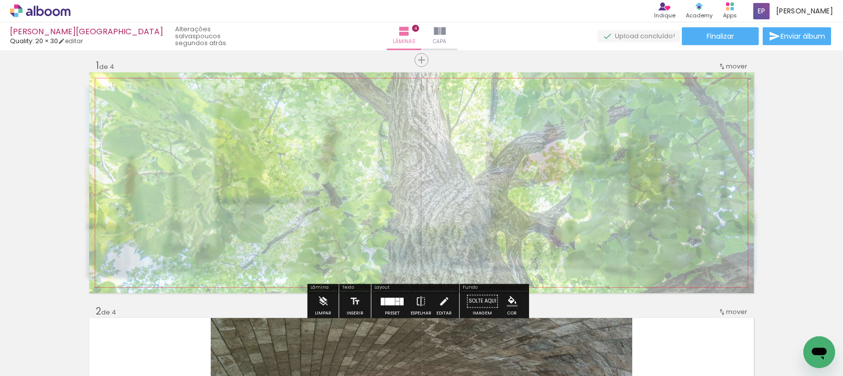
click at [625, 106] on quentale-photo at bounding box center [421, 182] width 664 height 221
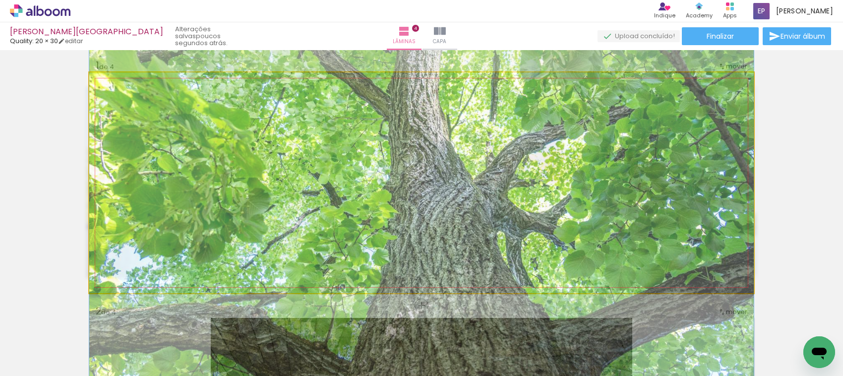
click at [638, 135] on quentale-photo at bounding box center [421, 182] width 664 height 221
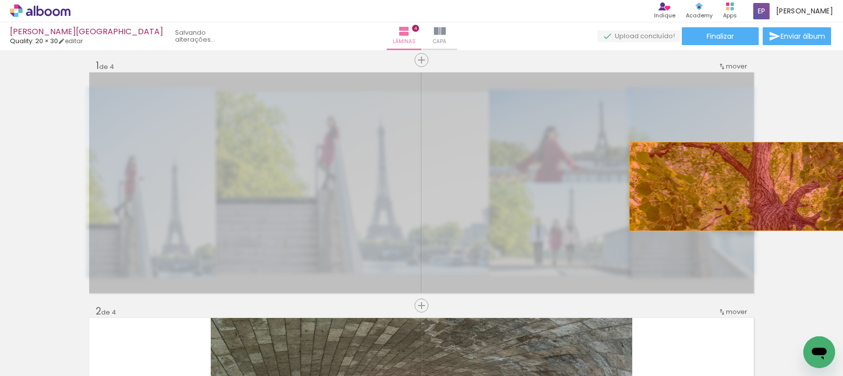
drag, startPoint x: 638, startPoint y: 135, endPoint x: 758, endPoint y: 186, distance: 130.0
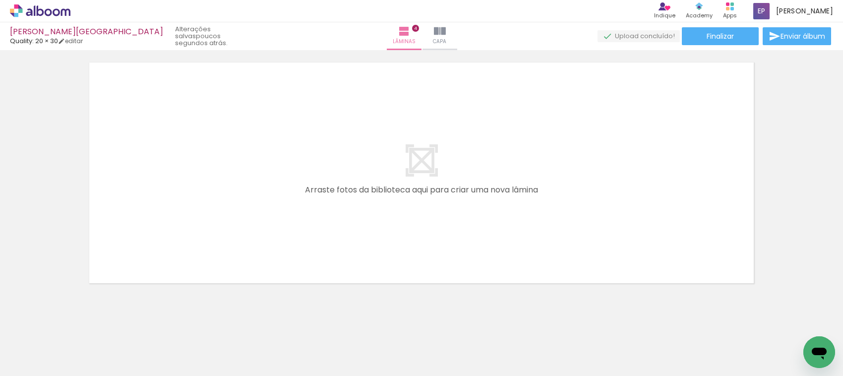
scroll to position [0, 675]
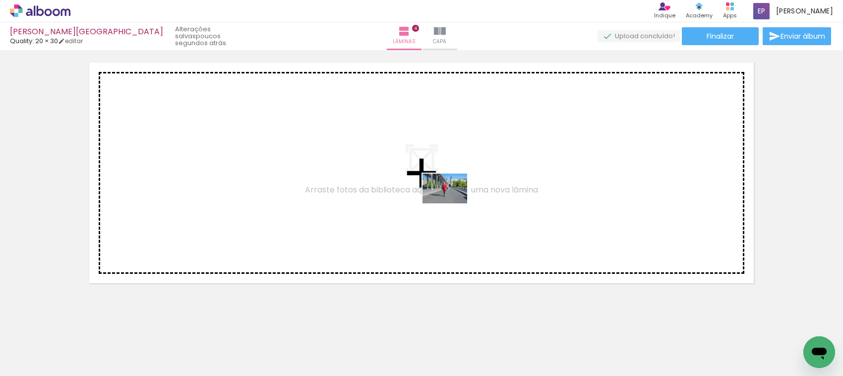
drag, startPoint x: 433, startPoint y: 355, endPoint x: 452, endPoint y: 203, distance: 152.5
click at [452, 203] on quentale-workspace at bounding box center [421, 188] width 843 height 376
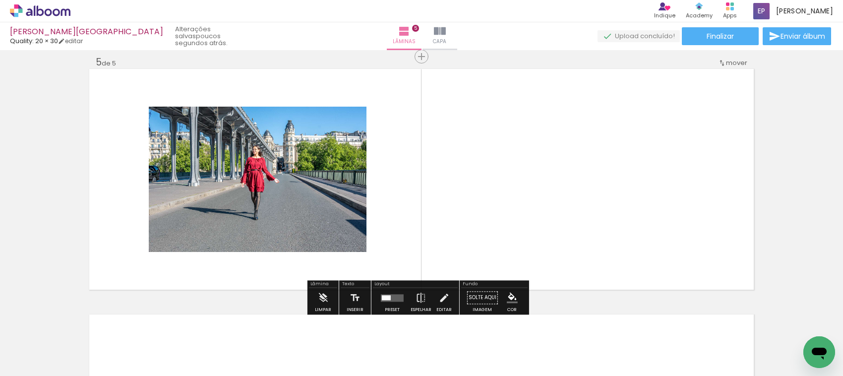
scroll to position [988, 0]
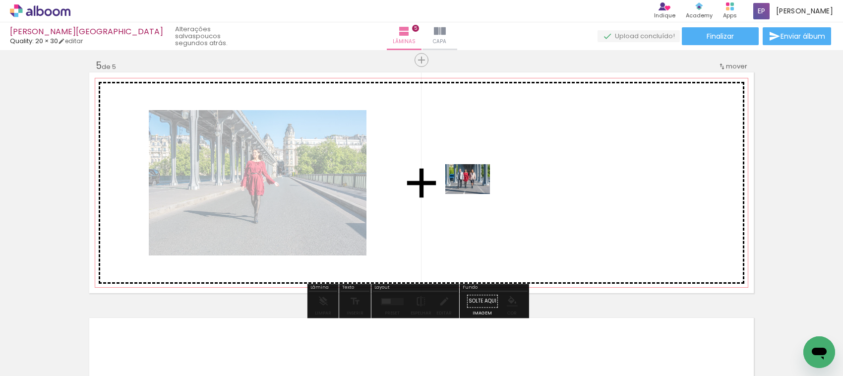
drag, startPoint x: 480, startPoint y: 338, endPoint x: 475, endPoint y: 194, distance: 144.4
click at [475, 194] on quentale-workspace at bounding box center [421, 188] width 843 height 376
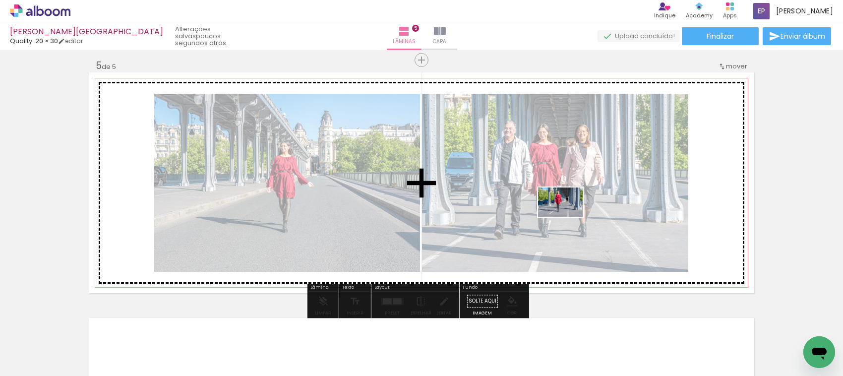
drag, startPoint x: 543, startPoint y: 352, endPoint x: 568, endPoint y: 217, distance: 137.1
click at [568, 217] on quentale-workspace at bounding box center [421, 188] width 843 height 376
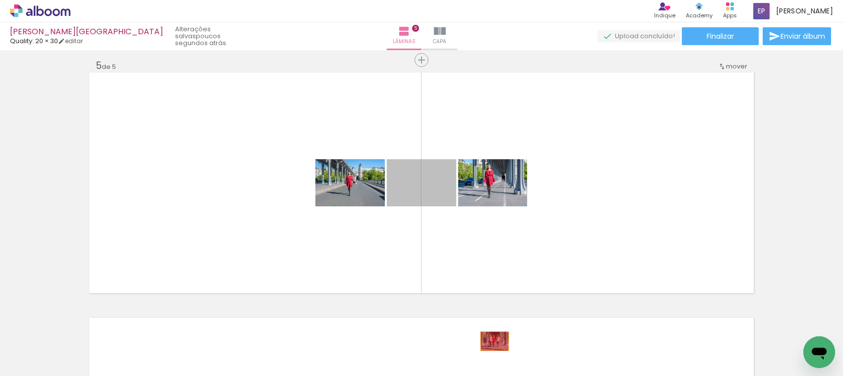
drag, startPoint x: 432, startPoint y: 191, endPoint x: 490, endPoint y: 341, distance: 160.6
click at [490, 341] on quentale-workspace at bounding box center [421, 188] width 843 height 376
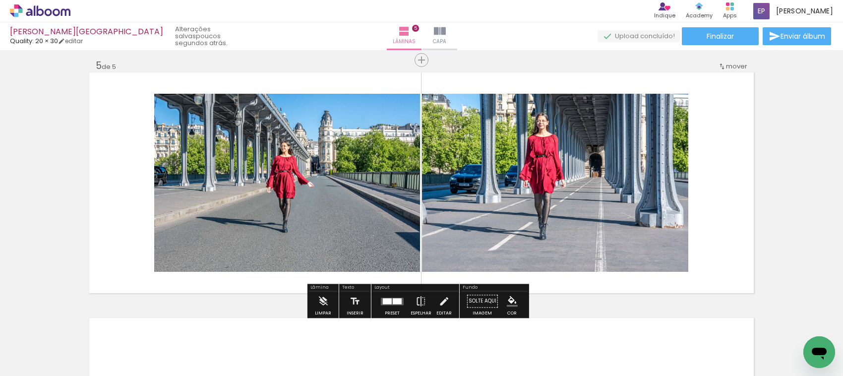
click at [385, 298] on div at bounding box center [387, 301] width 9 height 6
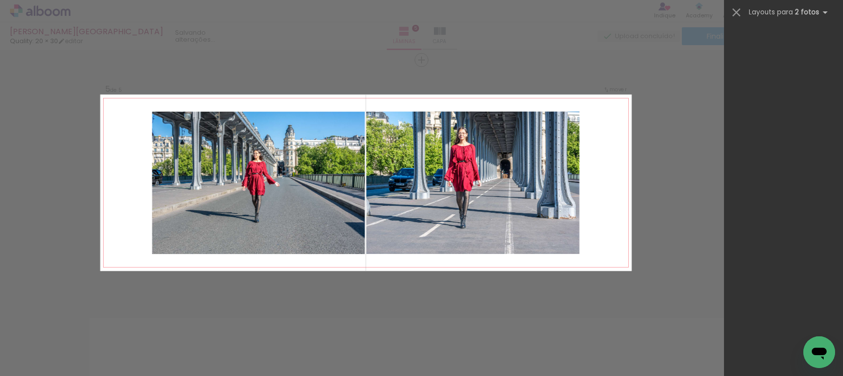
scroll to position [0, 0]
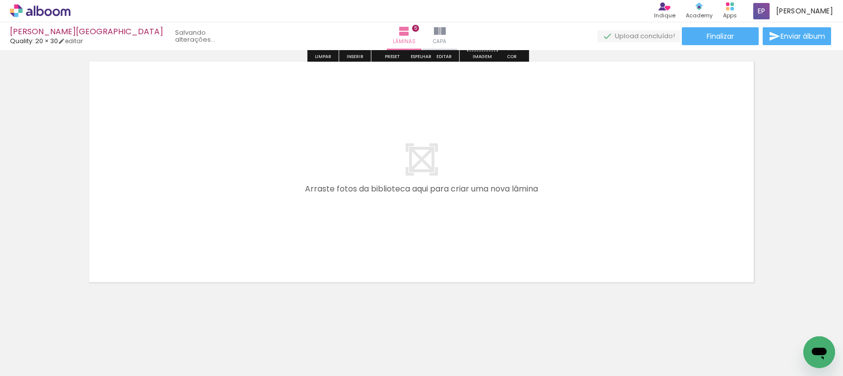
scroll to position [1247, 0]
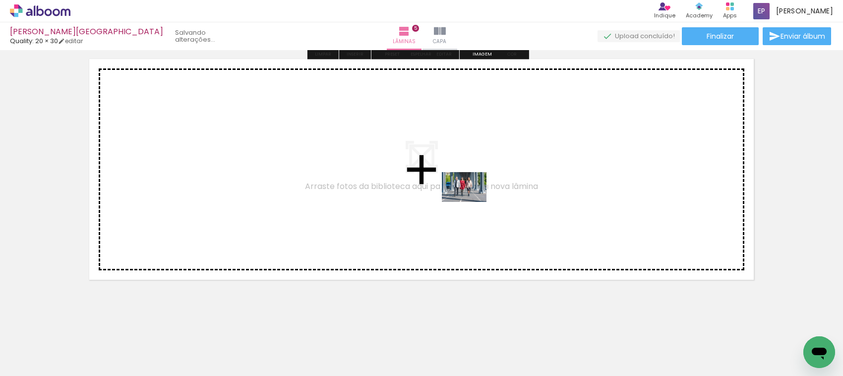
drag, startPoint x: 489, startPoint y: 346, endPoint x: 472, endPoint y: 202, distance: 144.8
click at [472, 202] on quentale-workspace at bounding box center [421, 188] width 843 height 376
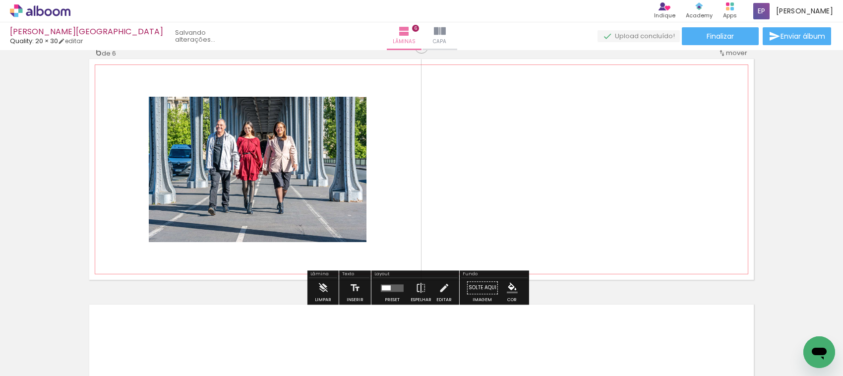
scroll to position [1234, 0]
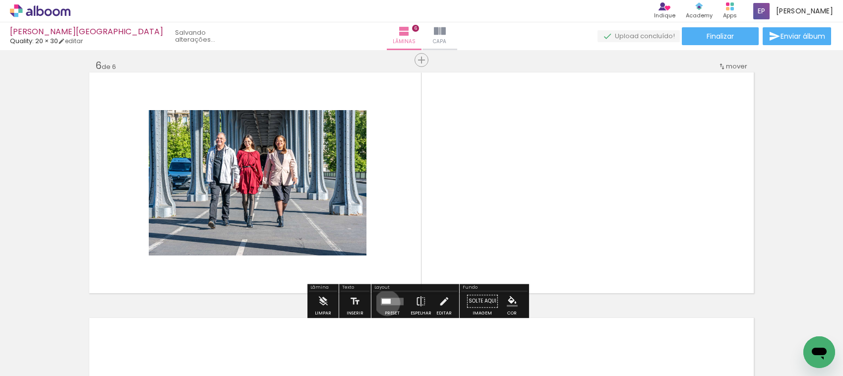
click at [385, 302] on div at bounding box center [386, 300] width 9 height 5
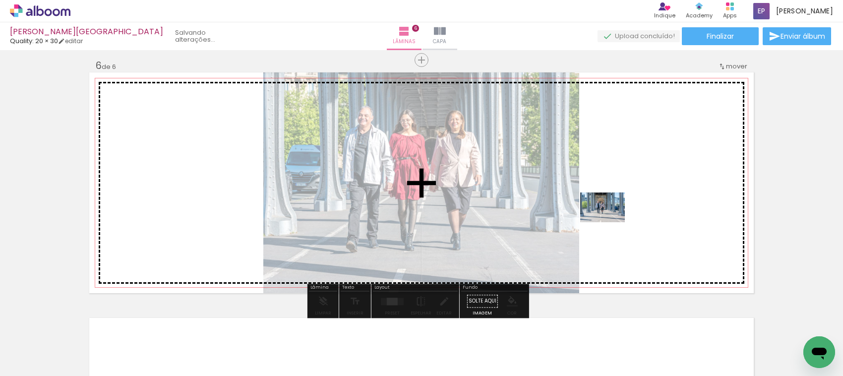
drag, startPoint x: 596, startPoint y: 345, endPoint x: 611, endPoint y: 216, distance: 129.3
click at [611, 216] on quentale-workspace at bounding box center [421, 188] width 843 height 376
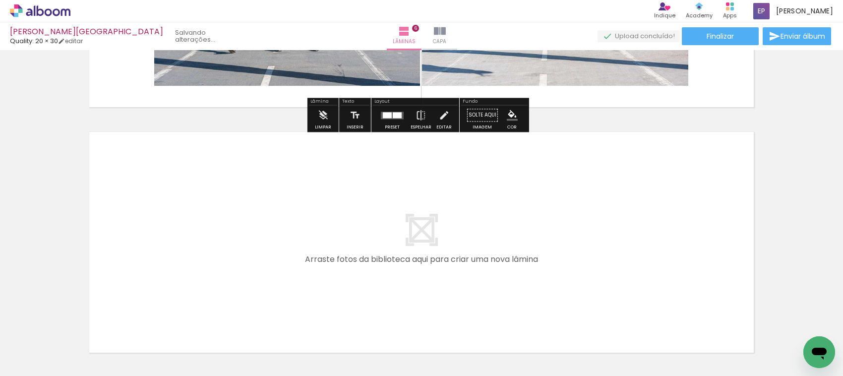
scroll to position [1482, 0]
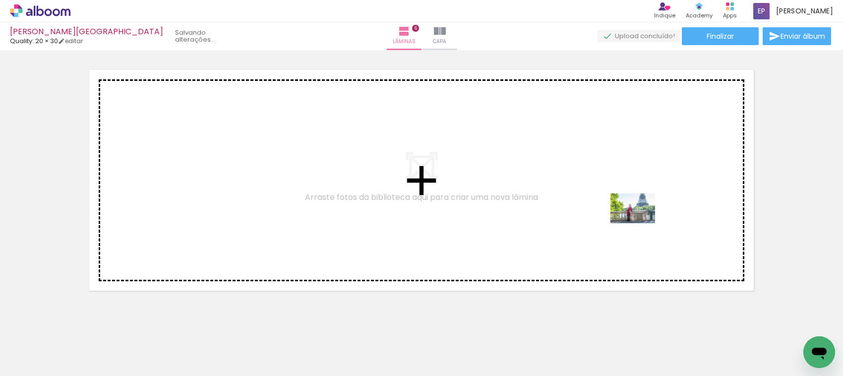
drag, startPoint x: 760, startPoint y: 349, endPoint x: 640, endPoint y: 222, distance: 174.0
click at [640, 222] on quentale-workspace at bounding box center [421, 188] width 843 height 376
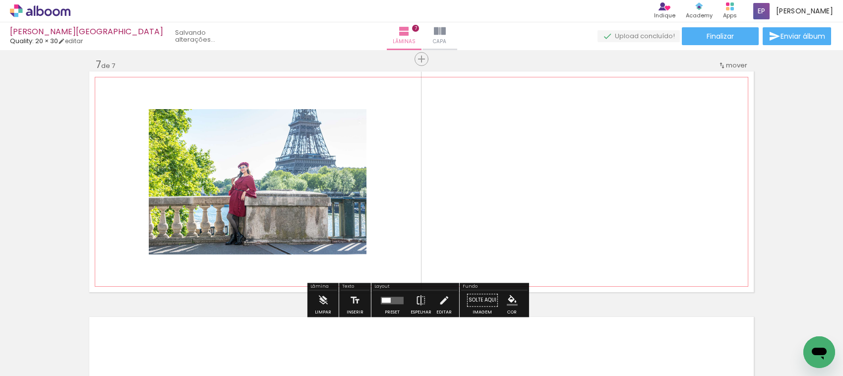
scroll to position [1479, 0]
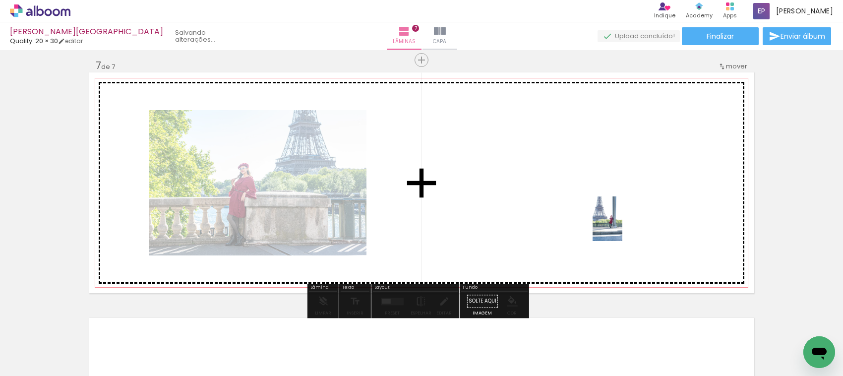
drag, startPoint x: 707, startPoint y: 344, endPoint x: 612, endPoint y: 211, distance: 162.9
click at [613, 212] on quentale-workspace at bounding box center [421, 188] width 843 height 376
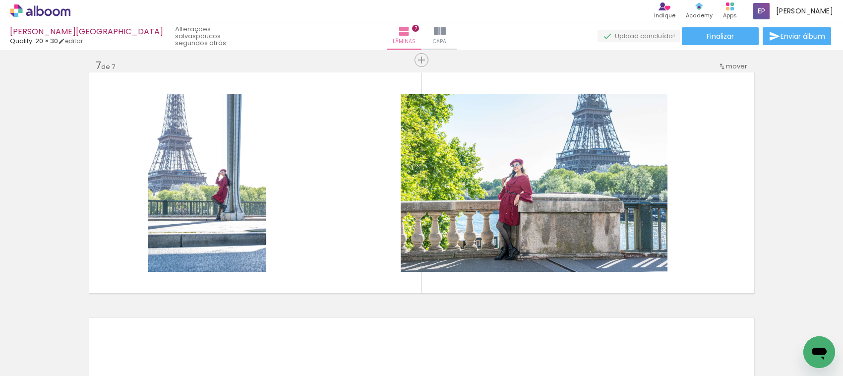
scroll to position [0, 922]
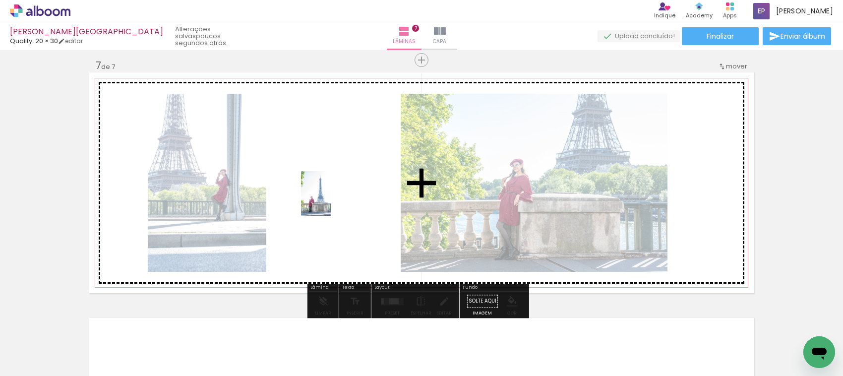
drag, startPoint x: 568, startPoint y: 343, endPoint x: 331, endPoint y: 201, distance: 276.6
click at [331, 201] on quentale-workspace at bounding box center [421, 188] width 843 height 376
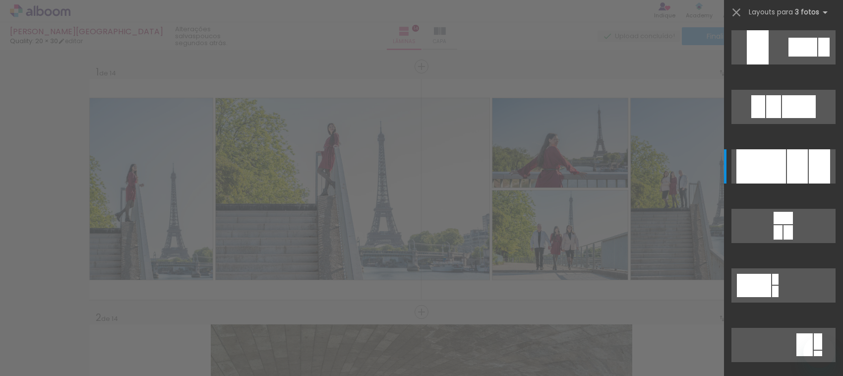
click at [766, 118] on div at bounding box center [773, 106] width 15 height 23
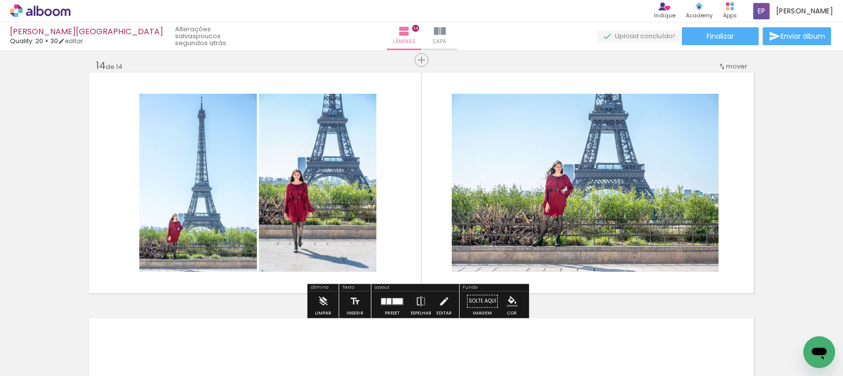
scroll to position [0, 2381]
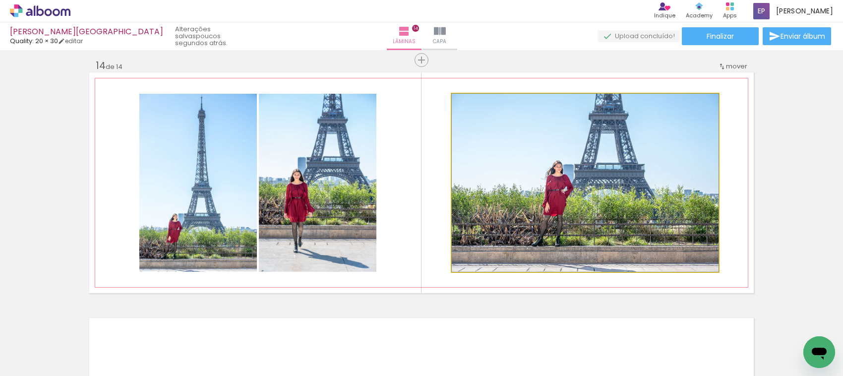
click at [645, 222] on quentale-photo at bounding box center [585, 183] width 267 height 178
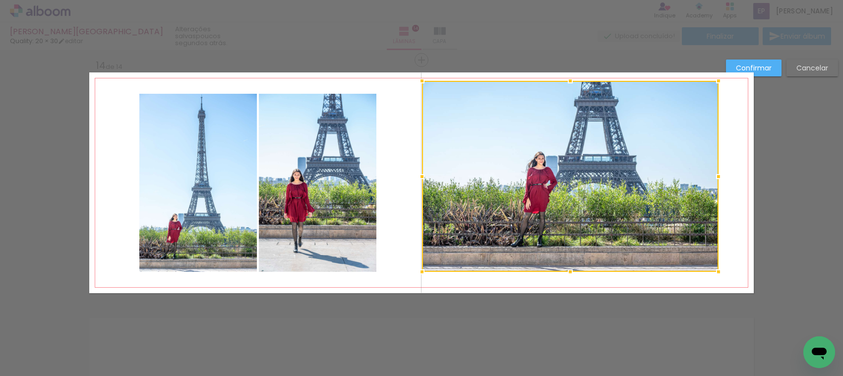
drag, startPoint x: 444, startPoint y: 94, endPoint x: 416, endPoint y: 80, distance: 31.7
click at [416, 80] on div at bounding box center [422, 81] width 20 height 20
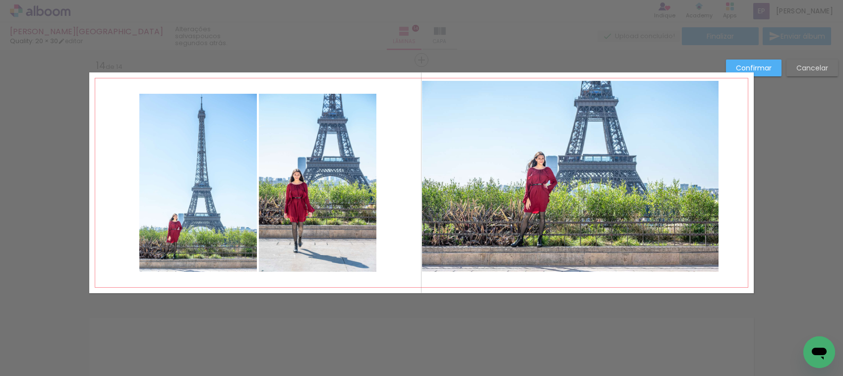
click at [707, 268] on quentale-photo at bounding box center [570, 176] width 297 height 191
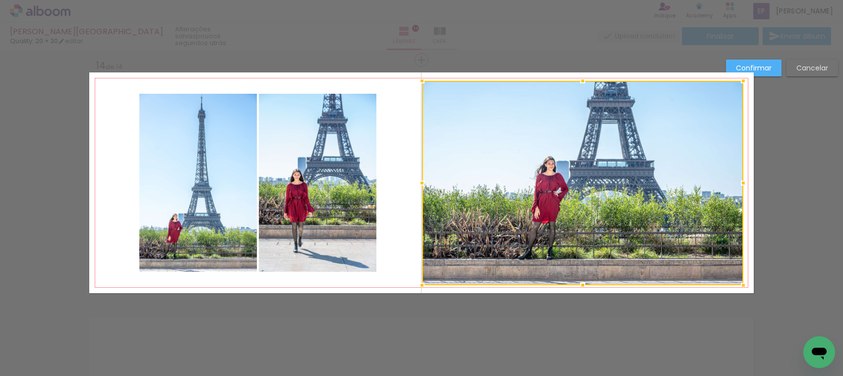
drag, startPoint x: 714, startPoint y: 272, endPoint x: 739, endPoint y: 286, distance: 28.4
click at [739, 286] on div at bounding box center [743, 285] width 20 height 20
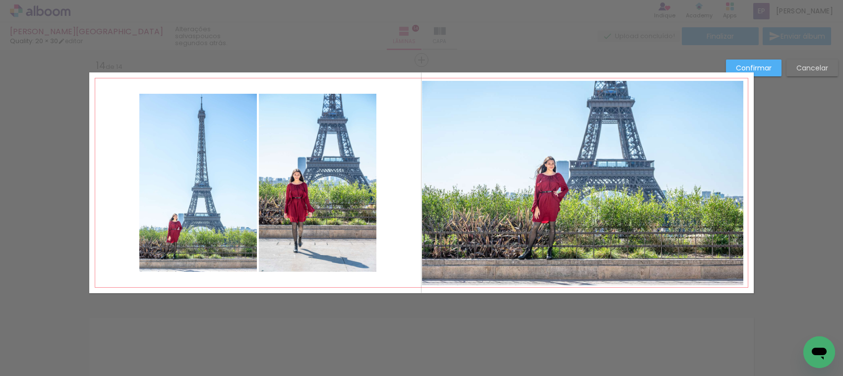
click at [333, 192] on quentale-photo at bounding box center [318, 183] width 118 height 178
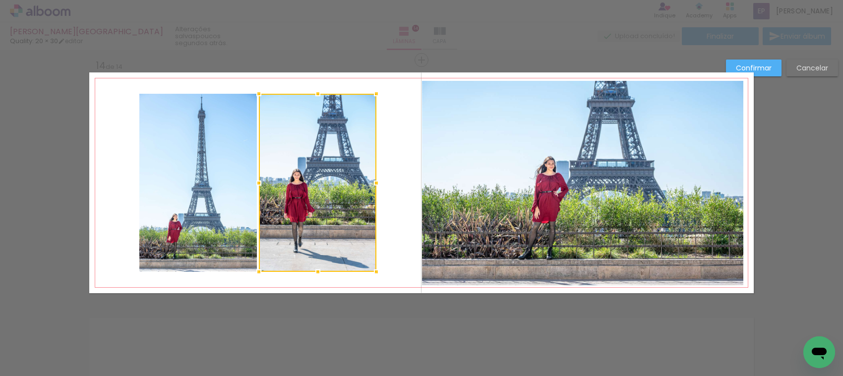
click at [204, 197] on quentale-photo at bounding box center [198, 183] width 118 height 178
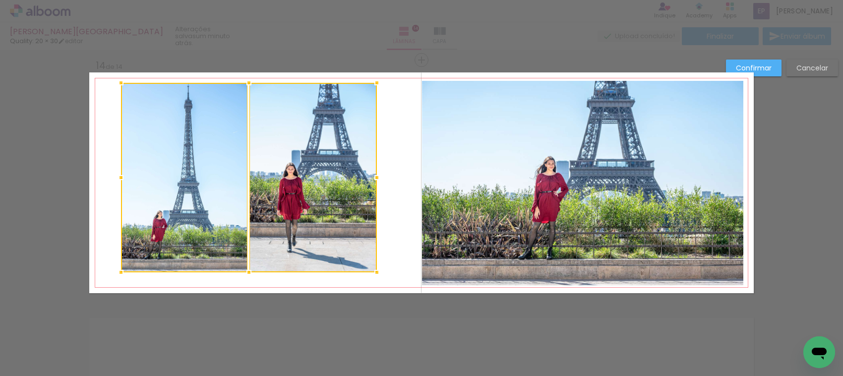
drag, startPoint x: 134, startPoint y: 93, endPoint x: 115, endPoint y: 82, distance: 21.8
click at [115, 82] on div at bounding box center [121, 83] width 20 height 20
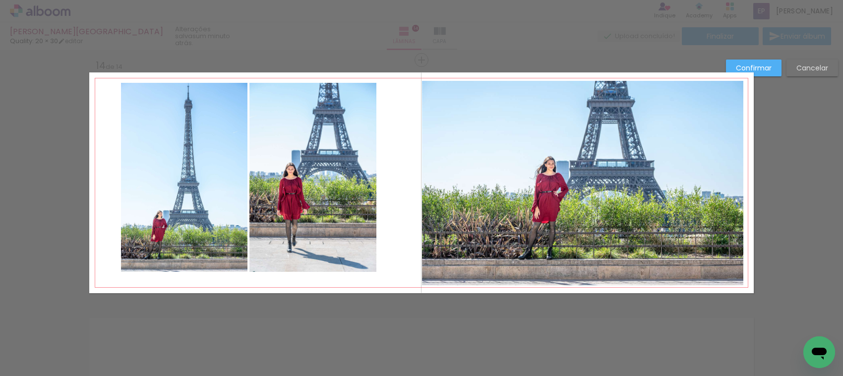
click at [343, 248] on quentale-photo at bounding box center [312, 177] width 127 height 189
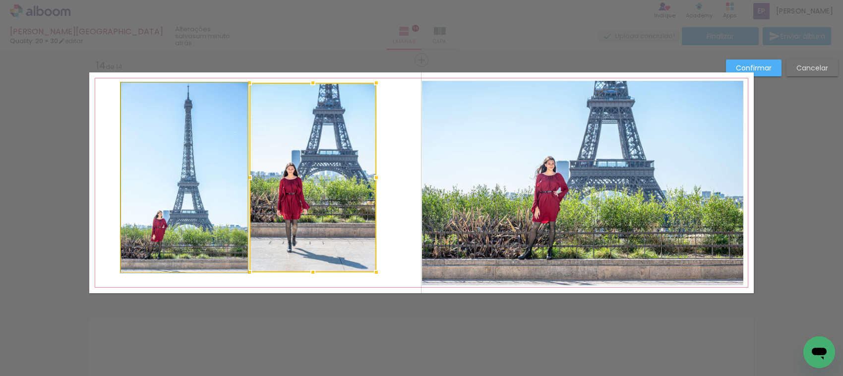
click at [192, 225] on quentale-photo at bounding box center [184, 177] width 127 height 189
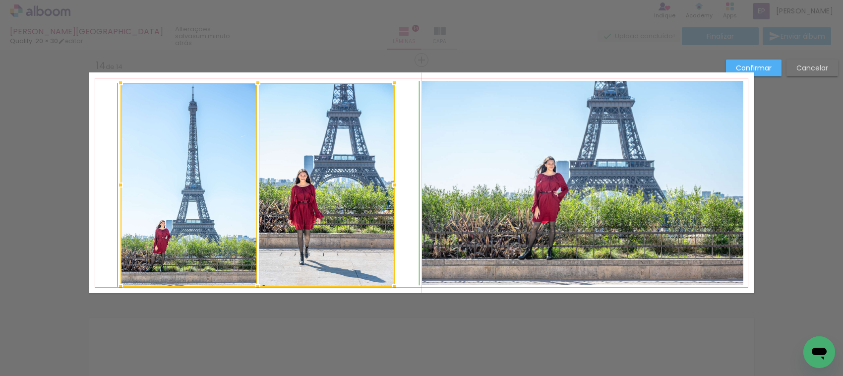
drag, startPoint x: 372, startPoint y: 271, endPoint x: 390, endPoint y: 283, distance: 21.6
click at [390, 283] on div at bounding box center [395, 287] width 20 height 20
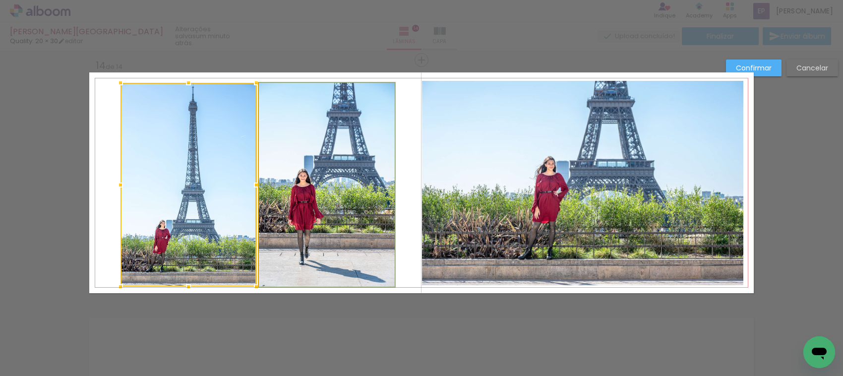
click at [368, 244] on quentale-photo at bounding box center [327, 185] width 136 height 204
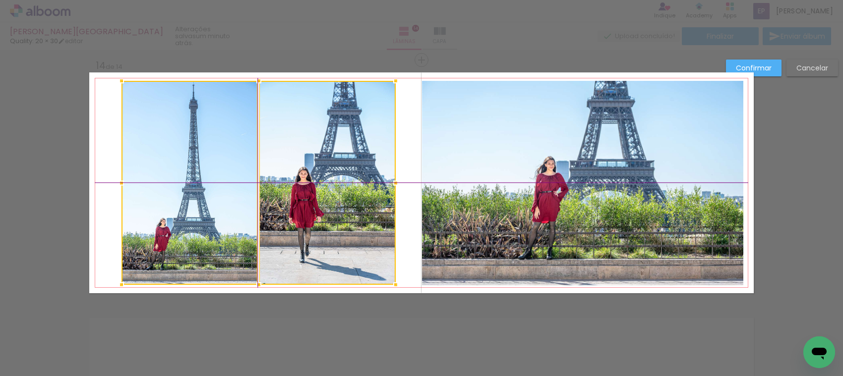
click at [368, 241] on div at bounding box center [258, 183] width 274 height 204
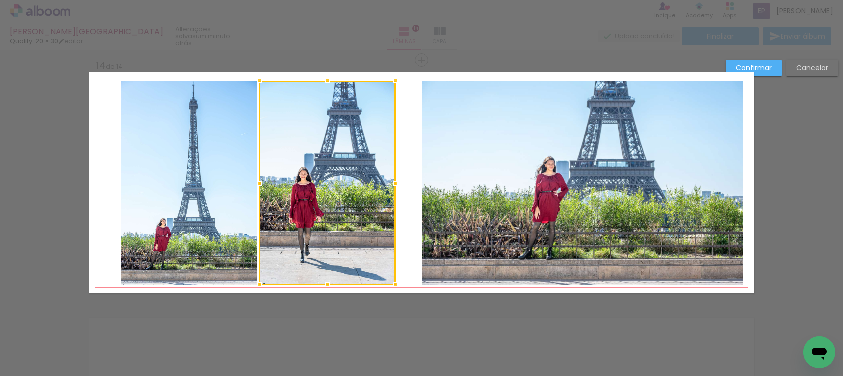
click at [0, 0] on slot "Confirmar" at bounding box center [0, 0] width 0 height 0
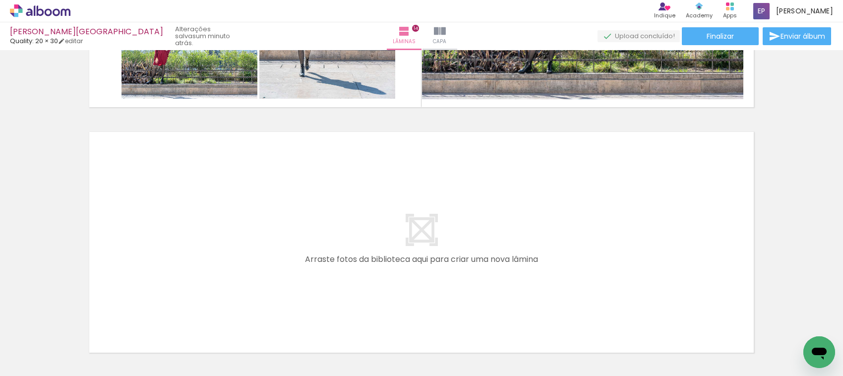
scroll to position [0, 2586]
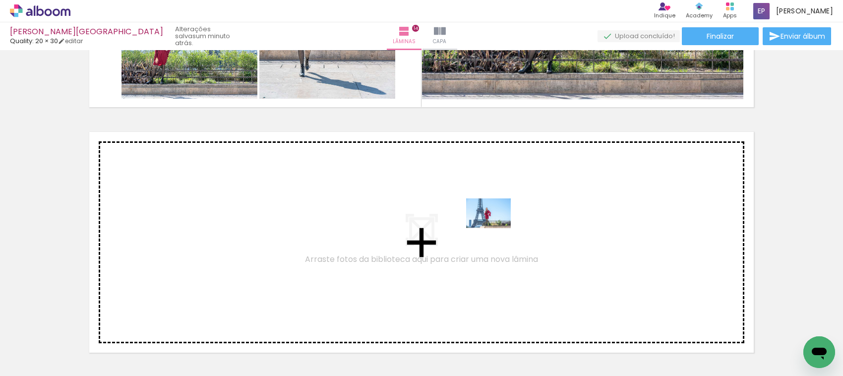
drag, startPoint x: 516, startPoint y: 350, endPoint x: 494, endPoint y: 217, distance: 134.3
click at [494, 217] on quentale-workspace at bounding box center [421, 188] width 843 height 376
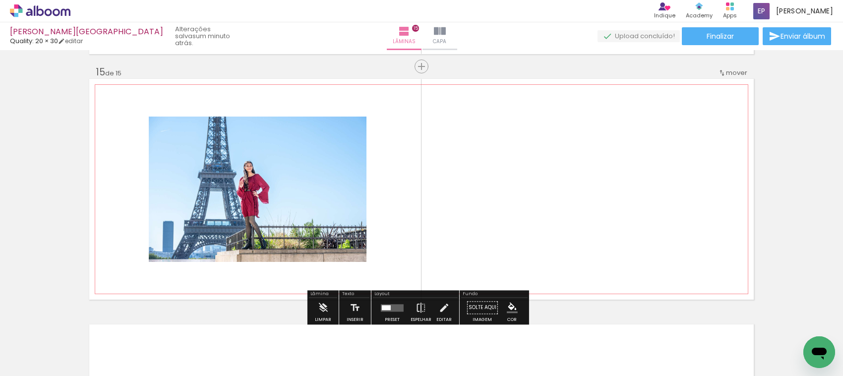
scroll to position [3443, 0]
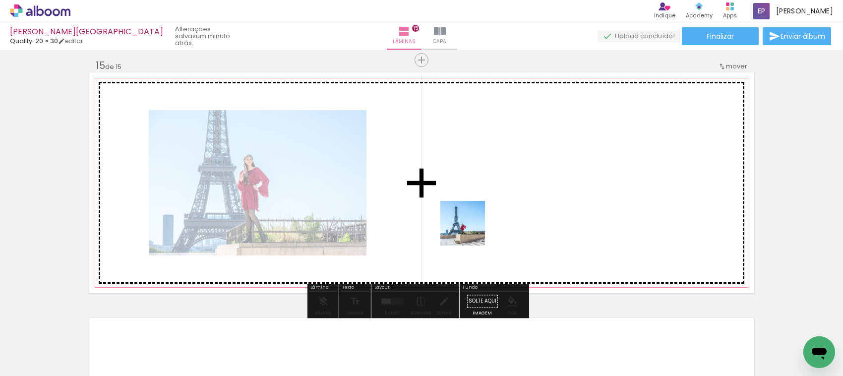
drag, startPoint x: 456, startPoint y: 346, endPoint x: 475, endPoint y: 199, distance: 148.5
click at [475, 199] on quentale-workspace at bounding box center [421, 188] width 843 height 376
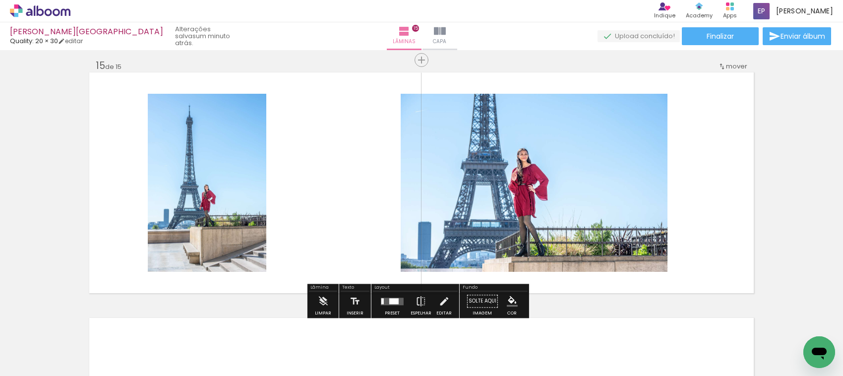
click at [395, 298] on div at bounding box center [393, 301] width 9 height 6
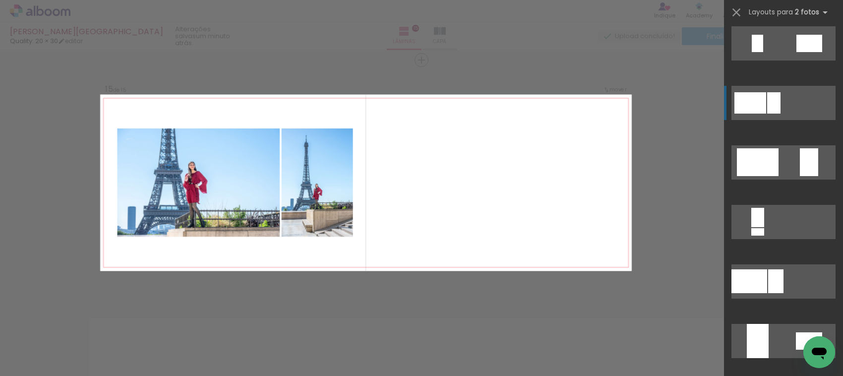
scroll to position [186, 0]
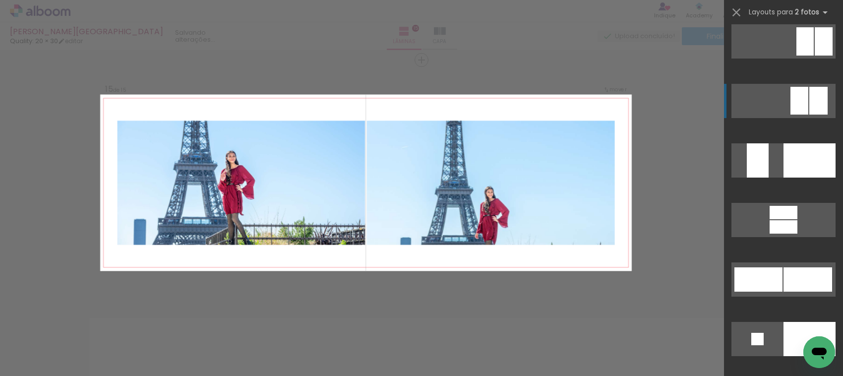
scroll to position [3781, 0]
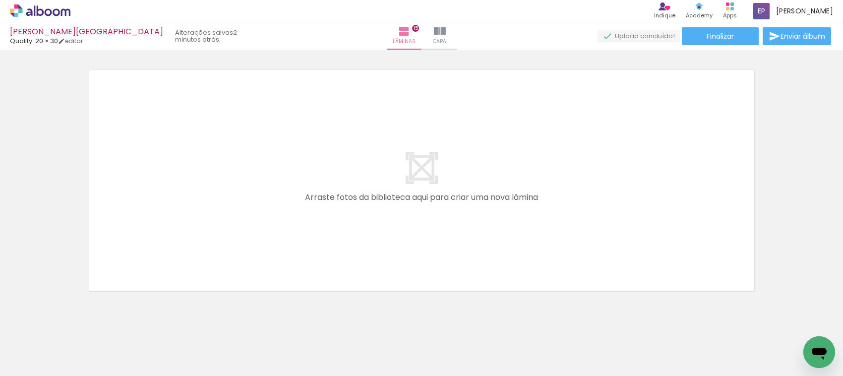
scroll to position [0, 2632]
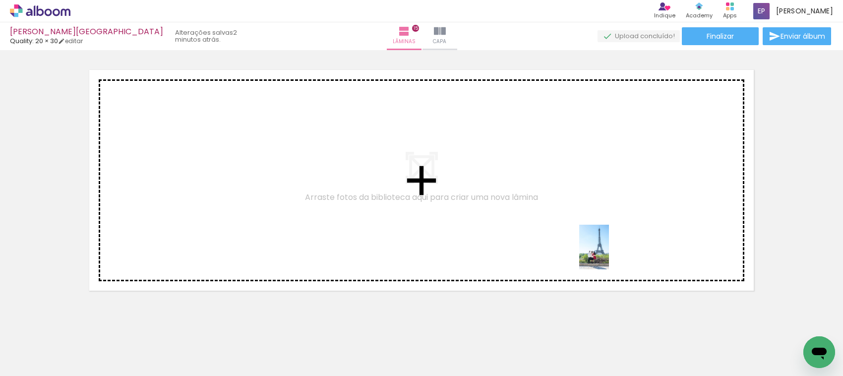
drag, startPoint x: 643, startPoint y: 337, endPoint x: 601, endPoint y: 226, distance: 119.1
click at [601, 226] on quentale-workspace at bounding box center [421, 188] width 843 height 376
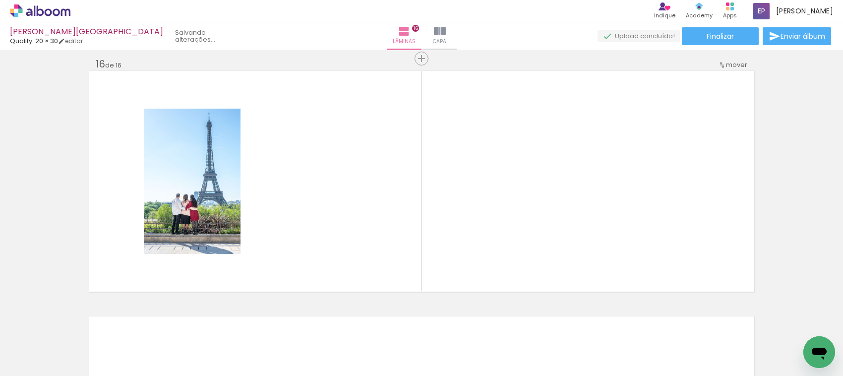
scroll to position [3688, 0]
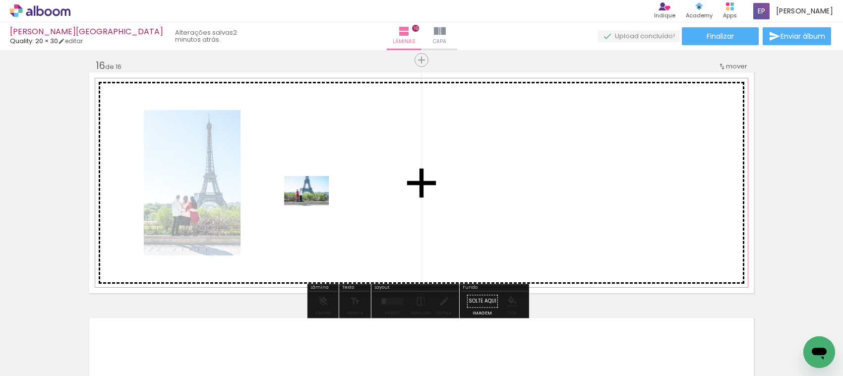
drag, startPoint x: 192, startPoint y: 342, endPoint x: 314, endPoint y: 206, distance: 182.6
click at [314, 206] on quentale-workspace at bounding box center [421, 188] width 843 height 376
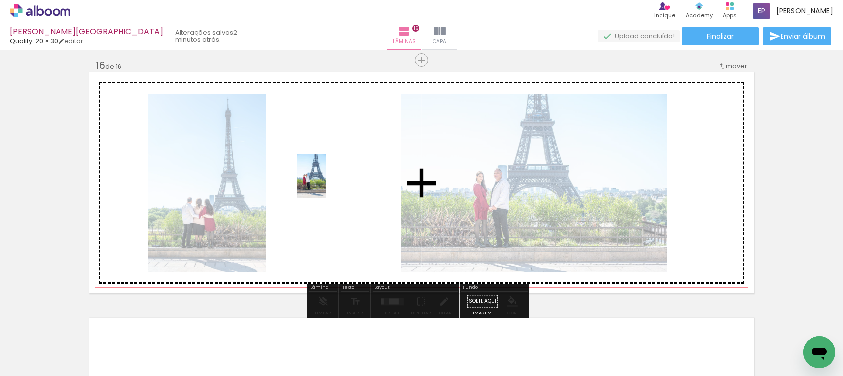
drag, startPoint x: 134, startPoint y: 340, endPoint x: 326, endPoint y: 183, distance: 247.4
click at [326, 183] on quentale-workspace at bounding box center [421, 188] width 843 height 376
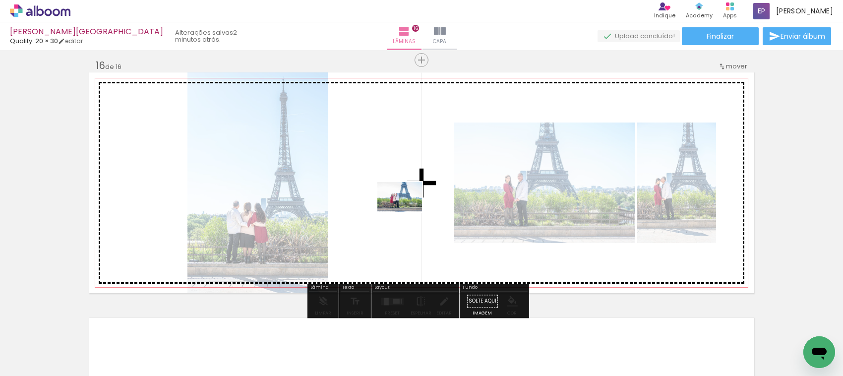
drag, startPoint x: 80, startPoint y: 343, endPoint x: 407, endPoint y: 211, distance: 352.4
click at [407, 211] on quentale-workspace at bounding box center [421, 188] width 843 height 376
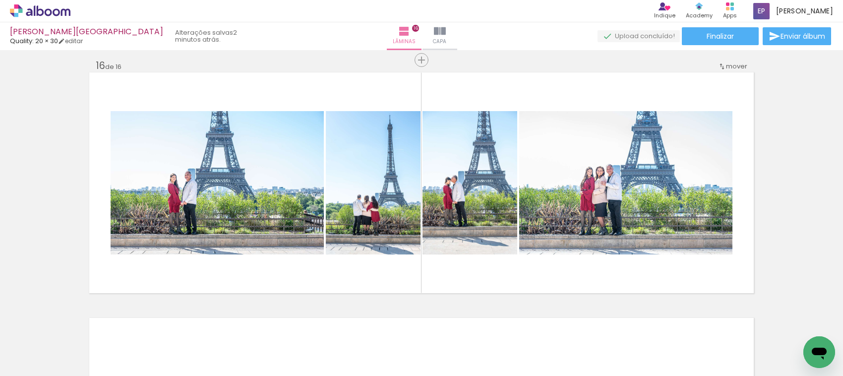
scroll to position [0, 2357]
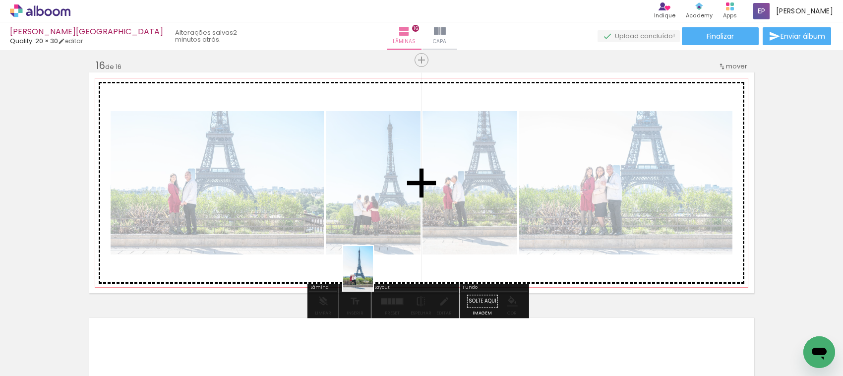
drag, startPoint x: 300, startPoint y: 340, endPoint x: 373, endPoint y: 276, distance: 97.3
click at [373, 276] on quentale-workspace at bounding box center [421, 188] width 843 height 376
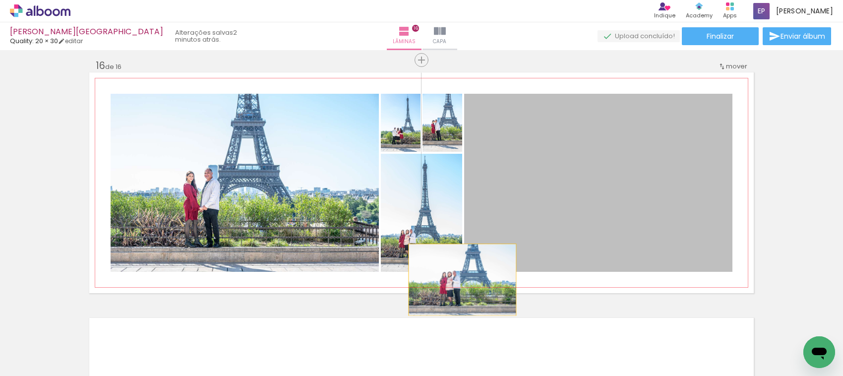
drag, startPoint x: 597, startPoint y: 199, endPoint x: 488, endPoint y: 235, distance: 114.8
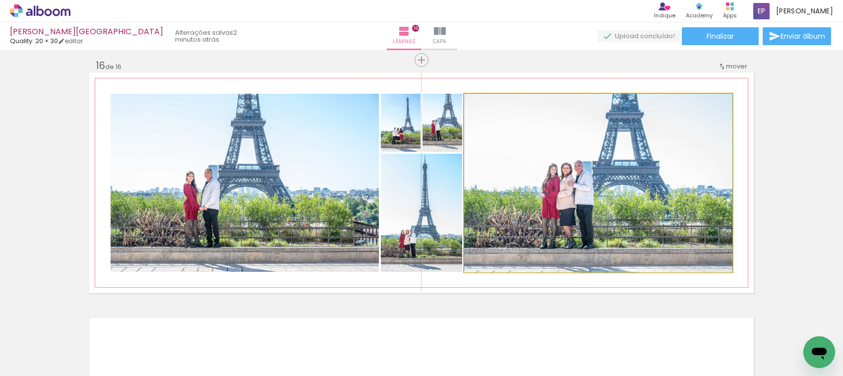
click at [496, 226] on quentale-photo at bounding box center [598, 183] width 268 height 178
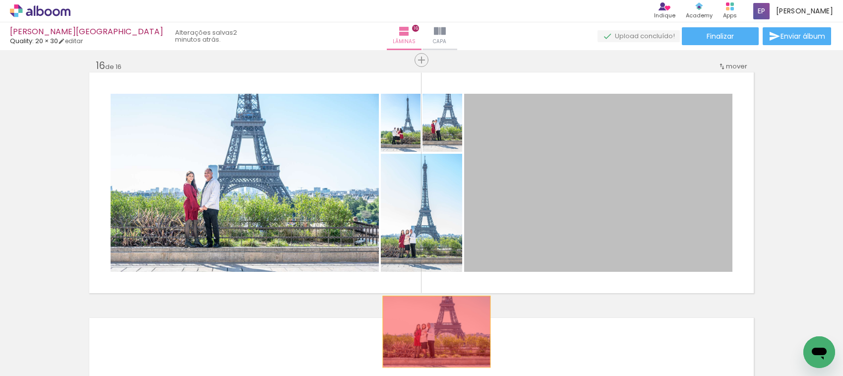
drag, startPoint x: 504, startPoint y: 212, endPoint x: 432, endPoint y: 331, distance: 139.5
click at [432, 331] on quentale-workspace at bounding box center [421, 188] width 843 height 376
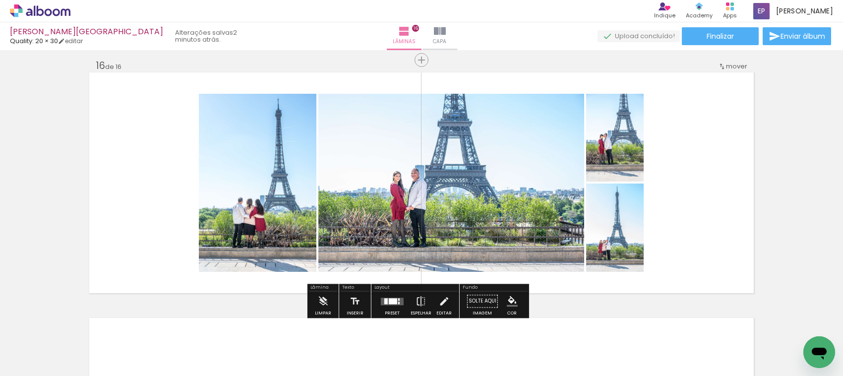
click at [384, 301] on div at bounding box center [385, 301] width 3 height 6
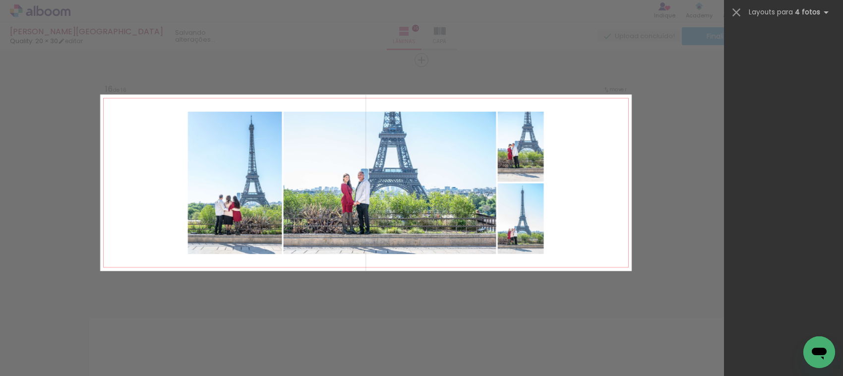
scroll to position [0, 0]
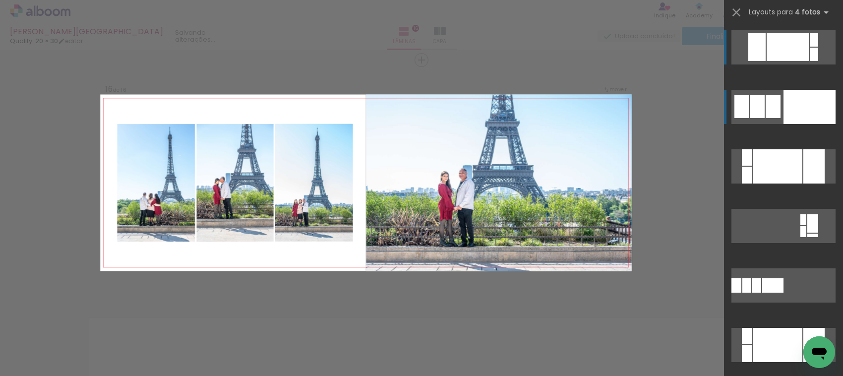
click at [769, 104] on div at bounding box center [773, 106] width 15 height 23
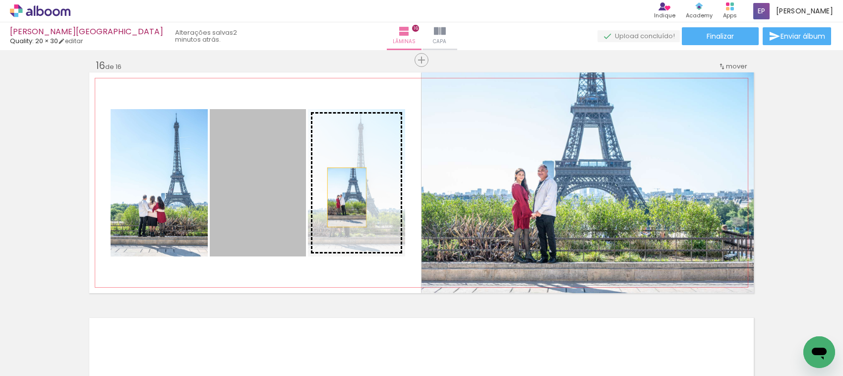
drag, startPoint x: 274, startPoint y: 197, endPoint x: 343, endPoint y: 197, distance: 69.4
click at [0, 0] on slot at bounding box center [0, 0] width 0 height 0
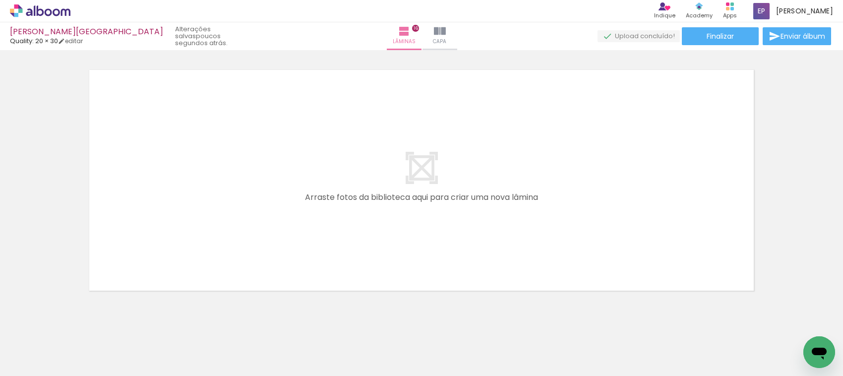
scroll to position [0, 3037]
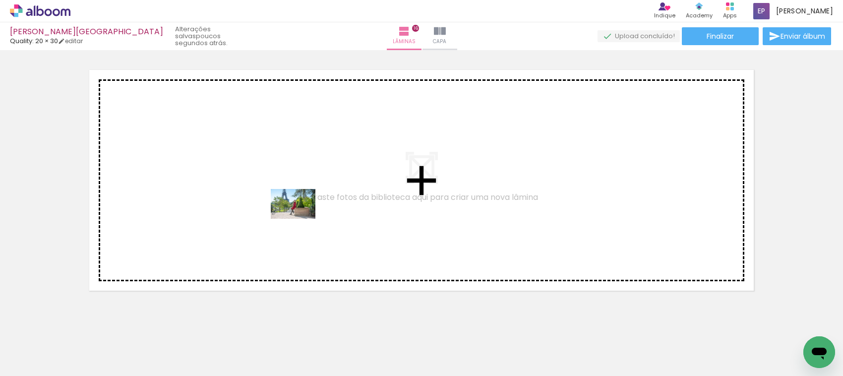
drag, startPoint x: 291, startPoint y: 350, endPoint x: 301, endPoint y: 217, distance: 133.3
click at [301, 217] on quentale-workspace at bounding box center [421, 188] width 843 height 376
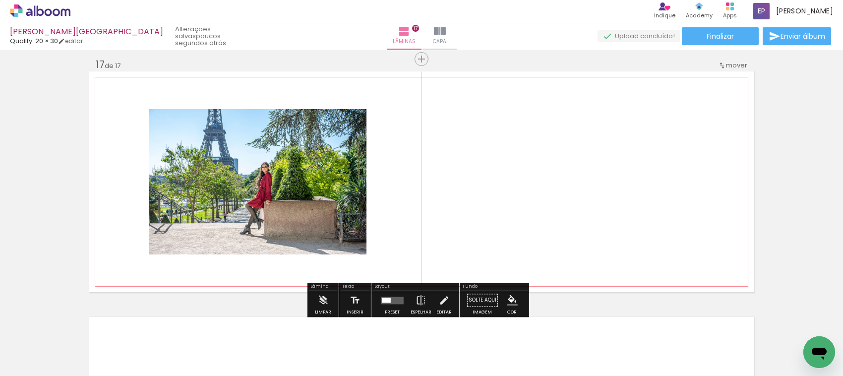
scroll to position [3933, 0]
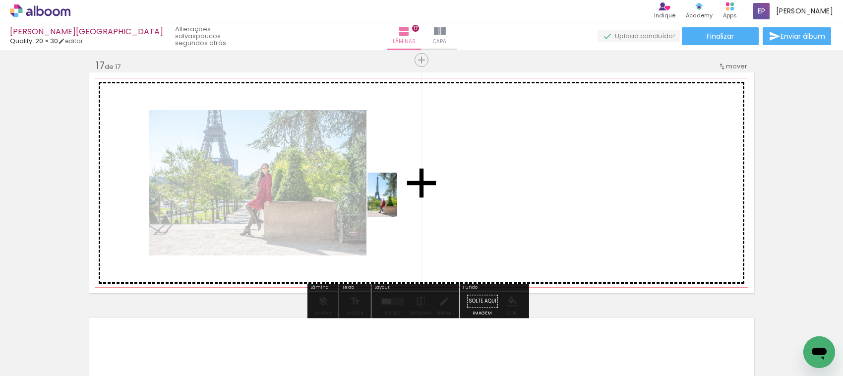
drag, startPoint x: 341, startPoint y: 348, endPoint x: 400, endPoint y: 199, distance: 159.8
click at [400, 199] on quentale-workspace at bounding box center [421, 188] width 843 height 376
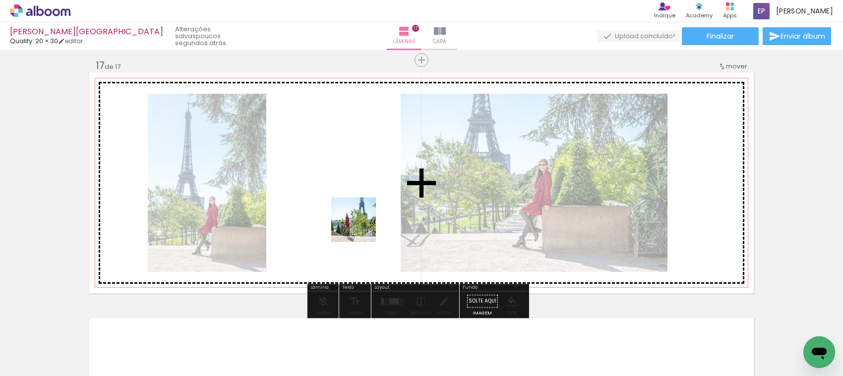
drag, startPoint x: 389, startPoint y: 342, endPoint x: 356, endPoint y: 207, distance: 138.9
click at [356, 207] on quentale-workspace at bounding box center [421, 188] width 843 height 376
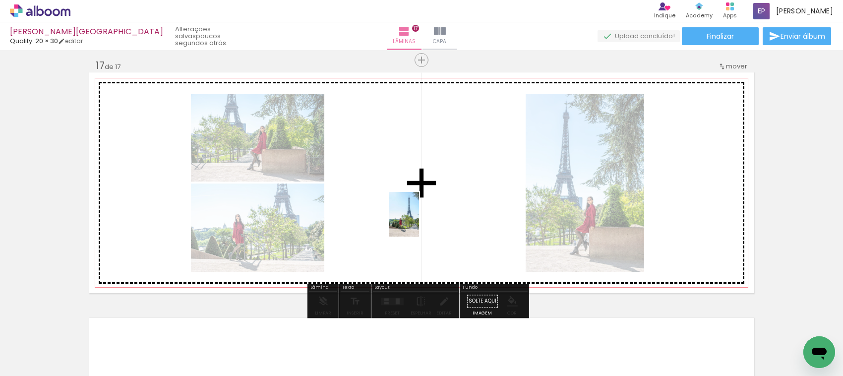
drag, startPoint x: 457, startPoint y: 347, endPoint x: 419, endPoint y: 222, distance: 131.0
click at [419, 222] on quentale-workspace at bounding box center [421, 188] width 843 height 376
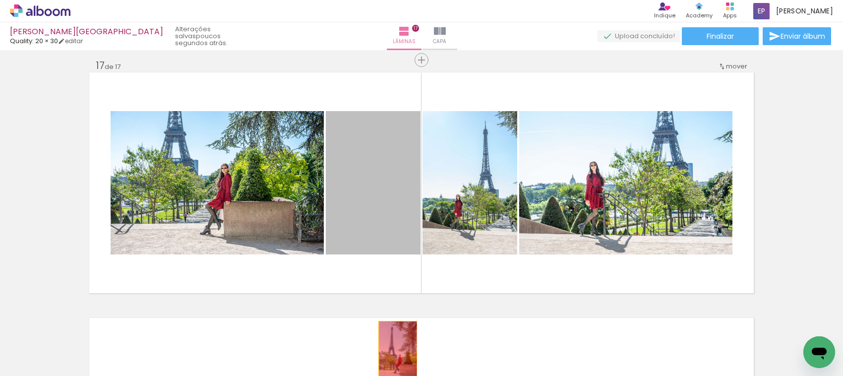
drag, startPoint x: 378, startPoint y: 207, endPoint x: 393, endPoint y: 350, distance: 143.6
click at [393, 350] on quentale-workspace at bounding box center [421, 188] width 843 height 376
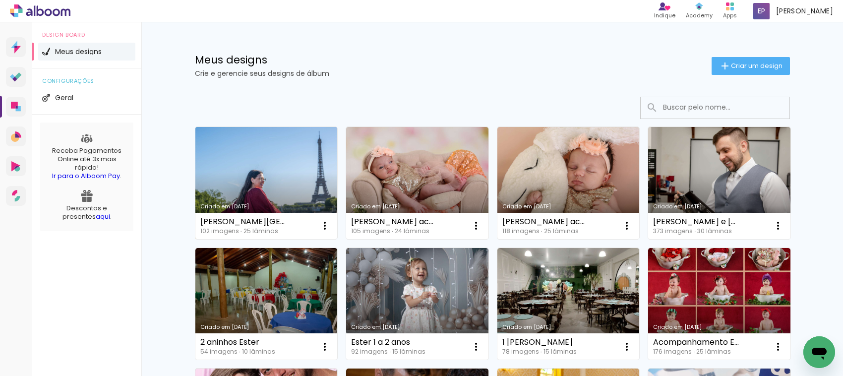
click at [261, 170] on link "Criado em [DATE]" at bounding box center [266, 183] width 142 height 112
